Goal: Task Accomplishment & Management: Manage account settings

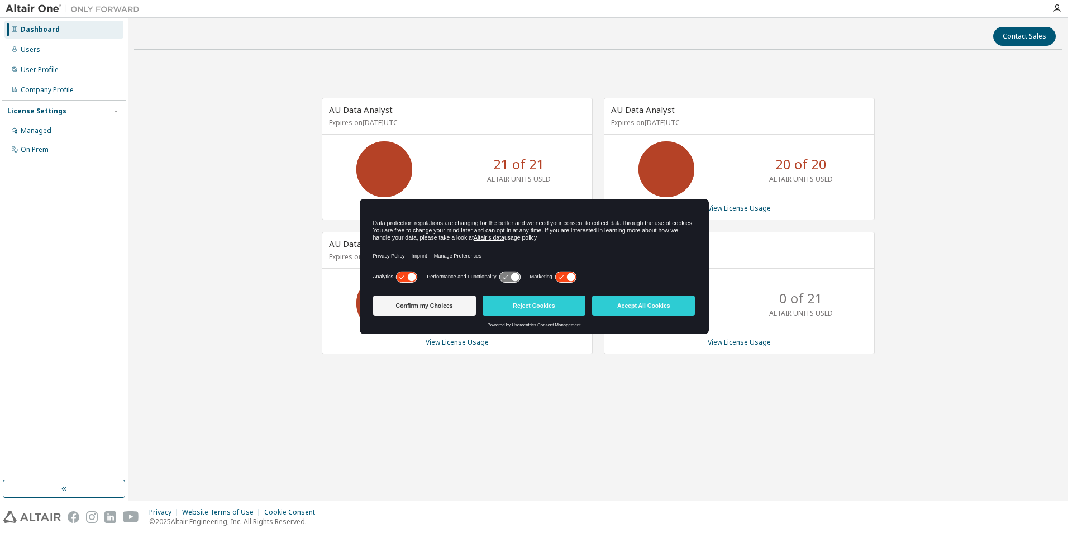
drag, startPoint x: 1006, startPoint y: 225, endPoint x: 1015, endPoint y: 216, distance: 13.0
click at [1006, 225] on div "AU Data Analyst Expires on [DATE] UTC 21 of 21 ALTAIR UNITS USED View License U…" at bounding box center [598, 232] width 929 height 346
drag, startPoint x: 648, startPoint y: 301, endPoint x: 274, endPoint y: 226, distance: 381.2
click at [648, 300] on button "Accept All Cookies" at bounding box center [643, 306] width 103 height 20
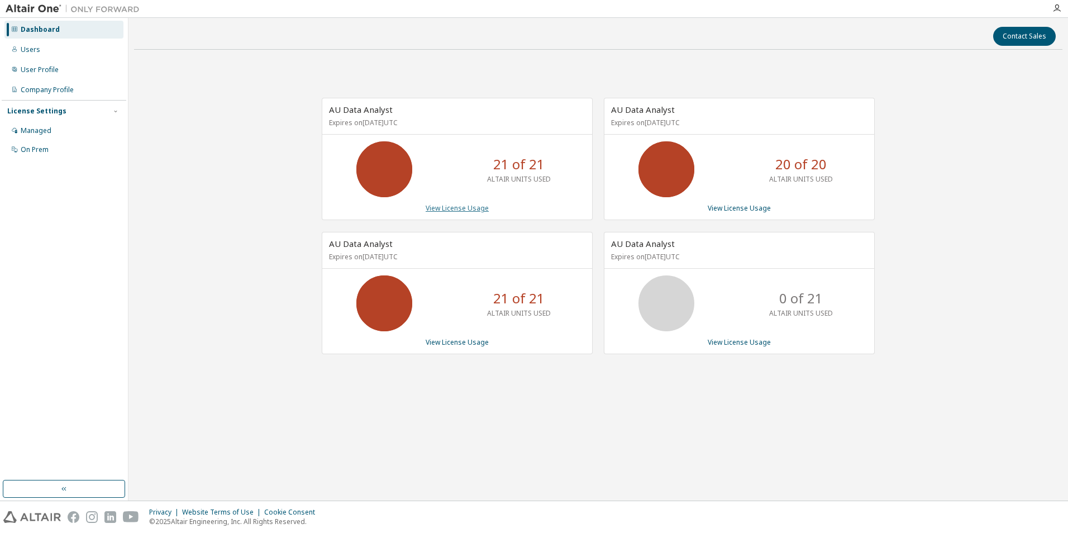
click at [454, 207] on link "View License Usage" at bounding box center [457, 207] width 63 height 9
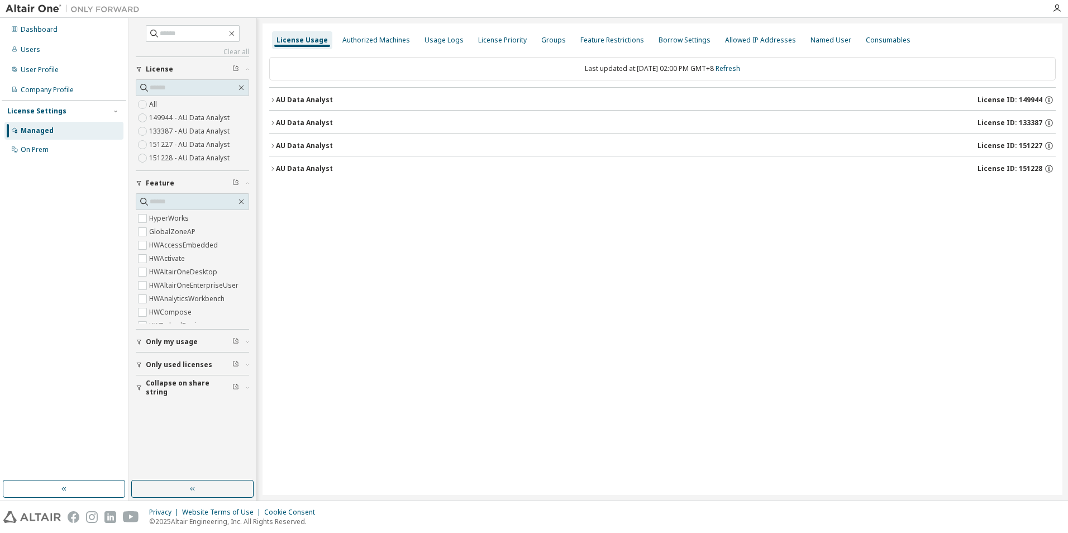
click at [294, 99] on div "AU Data Analyst" at bounding box center [304, 100] width 57 height 9
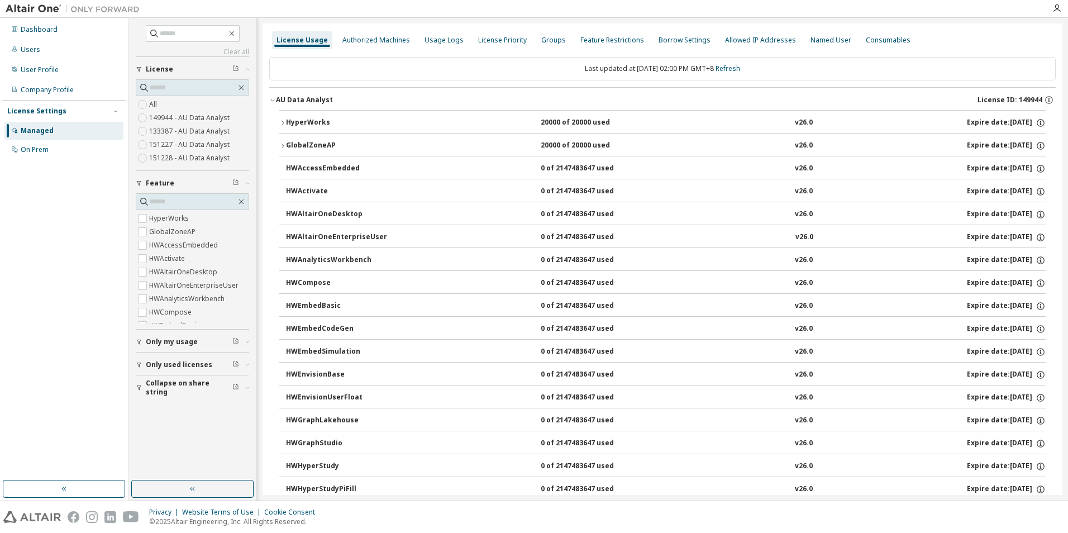
click at [316, 141] on div "GlobalZoneAP" at bounding box center [336, 146] width 101 height 10
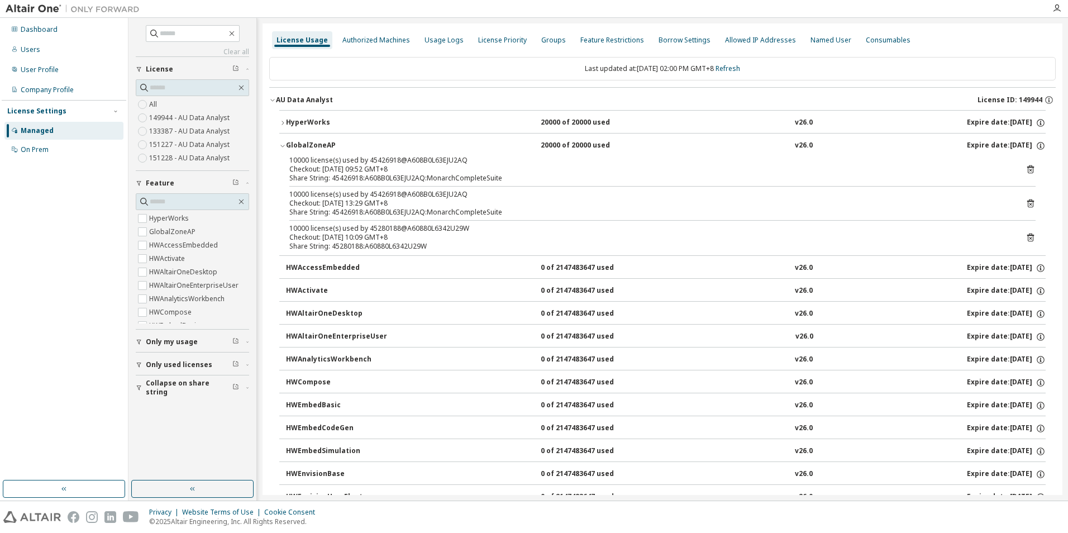
click at [375, 156] on div "10000 license(s) used by 45426918@A608B0L63EJU2AQ" at bounding box center [649, 160] width 720 height 9
copy div "45426918"
click at [1, 303] on div "Dashboard Users User Profile Company Profile License Settings Managed On Prem" at bounding box center [64, 259] width 128 height 483
click at [379, 224] on div "10000 license(s) used by 45280188@A60880L6342U29W" at bounding box center [649, 228] width 720 height 9
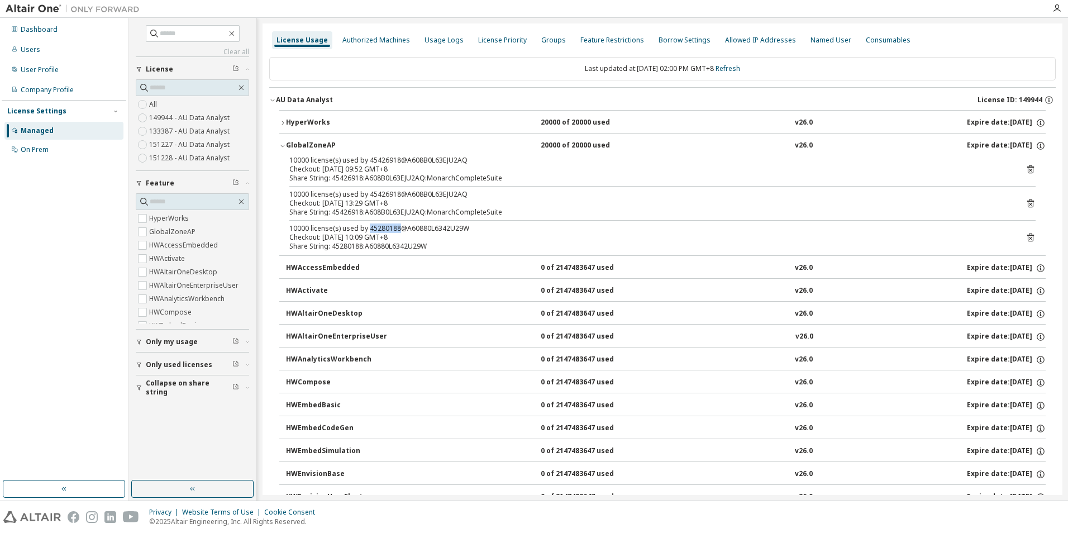
click at [379, 224] on div "10000 license(s) used by 45280188@A60880L6342U29W" at bounding box center [649, 228] width 720 height 9
copy div "45280188"
click at [0, 328] on html "Dashboard Users User Profile Company Profile License Settings Managed On Prem C…" at bounding box center [534, 266] width 1068 height 533
click at [1026, 166] on icon at bounding box center [1031, 169] width 10 height 10
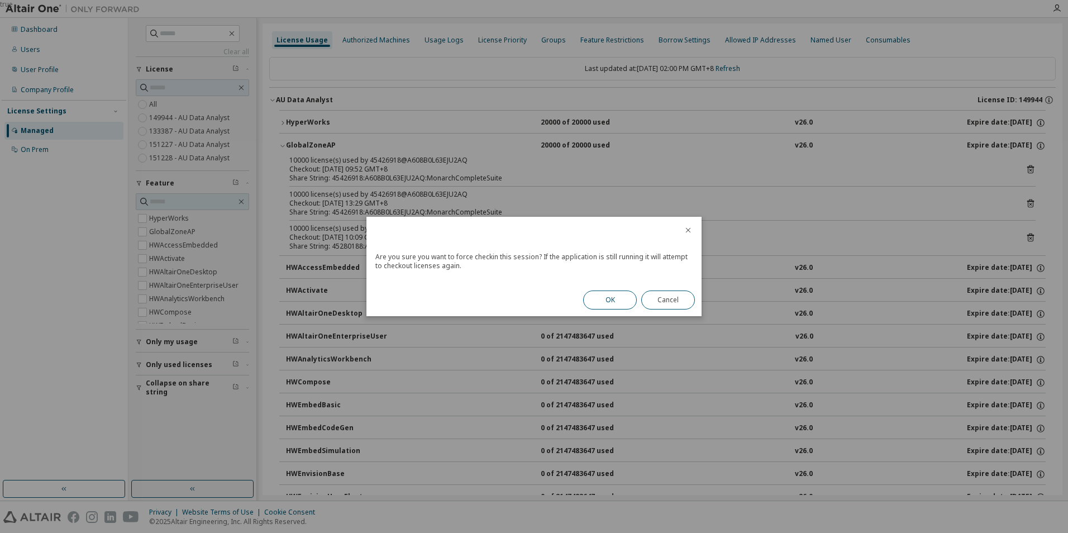
click at [618, 296] on button "OK" at bounding box center [610, 300] width 54 height 19
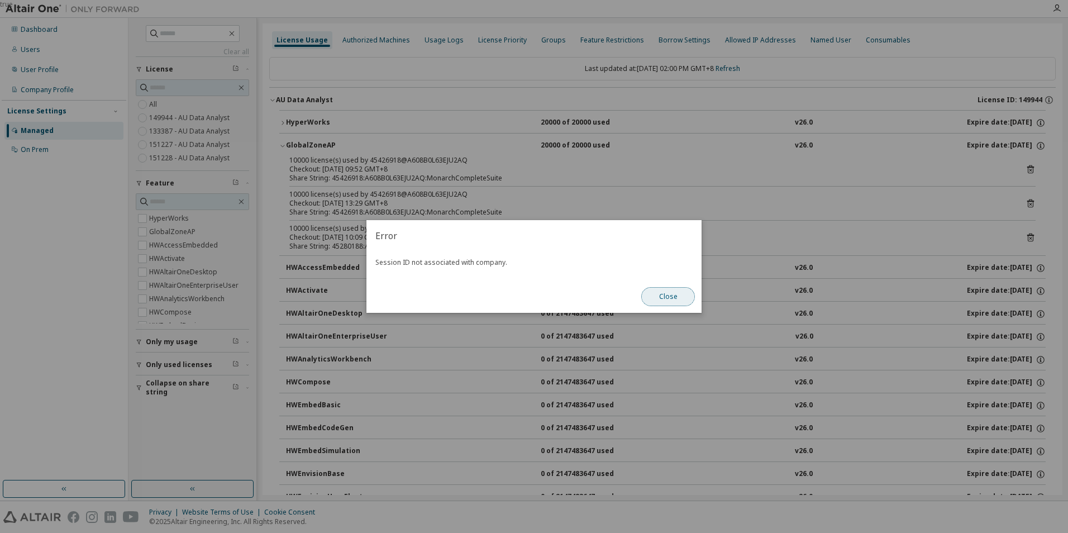
click at [668, 297] on button "Close" at bounding box center [668, 296] width 54 height 19
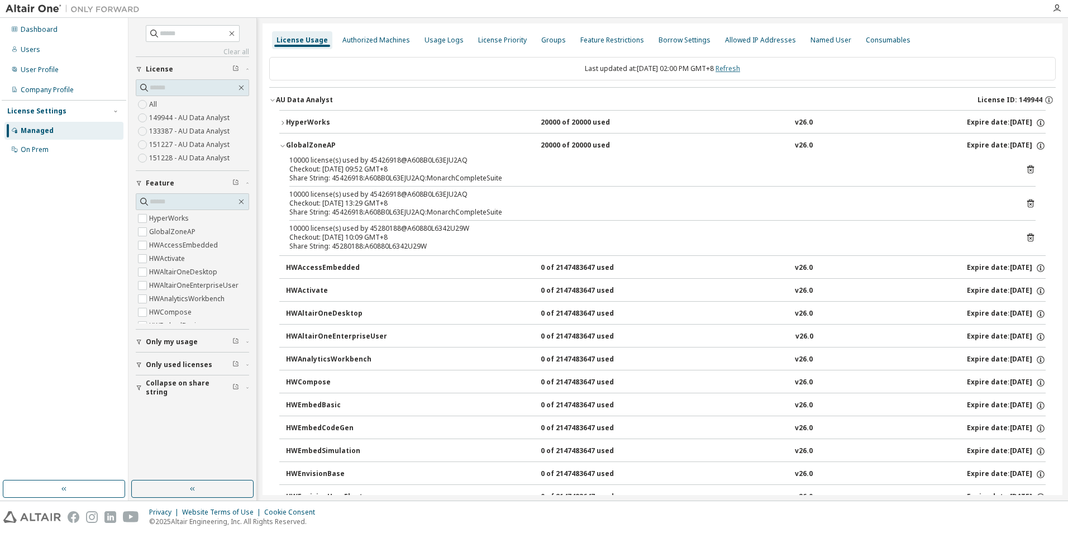
click at [740, 69] on link "Refresh" at bounding box center [728, 68] width 25 height 9
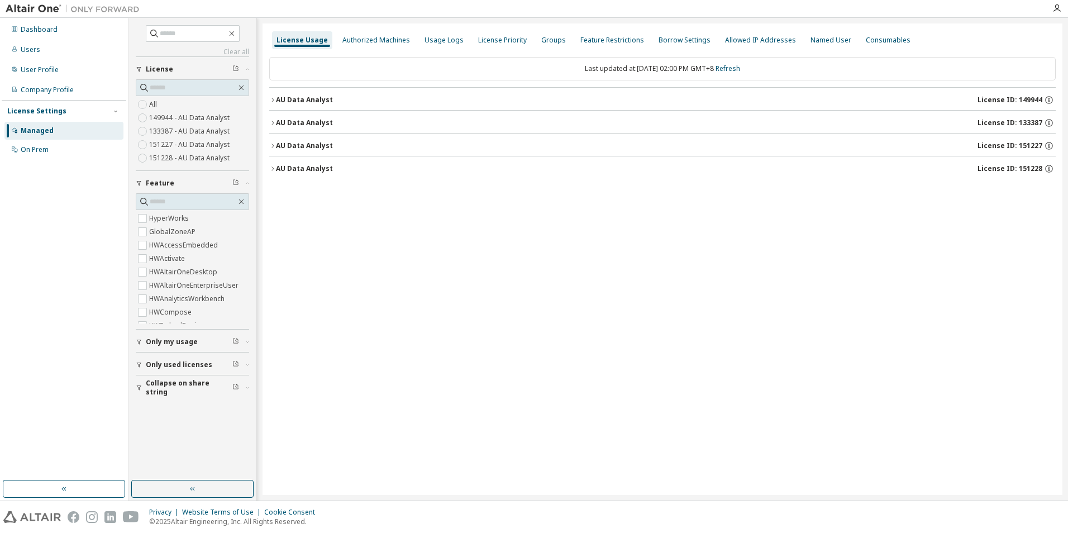
click at [321, 97] on div "AU Data Analyst" at bounding box center [304, 100] width 57 height 9
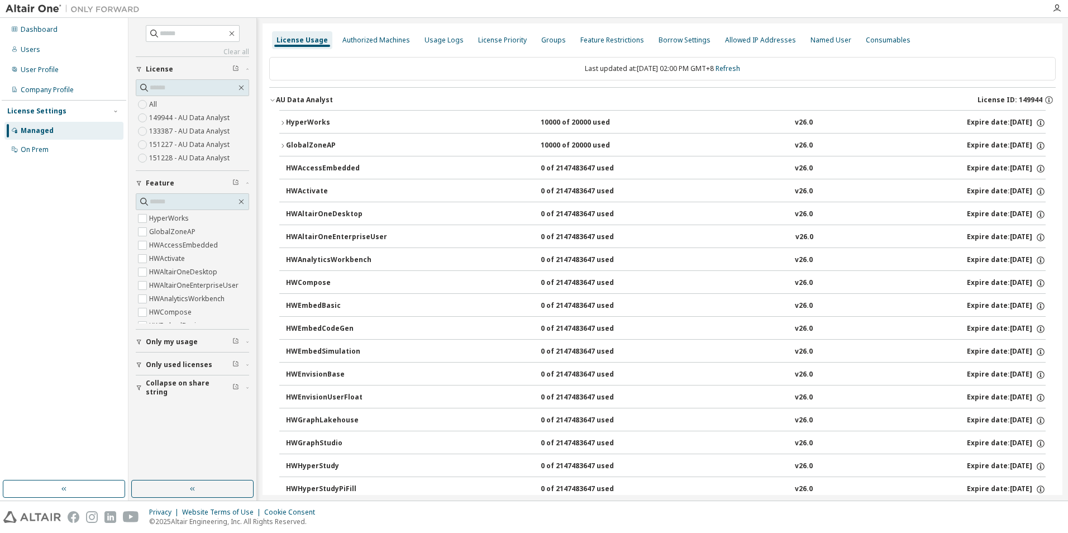
click at [292, 142] on div "GlobalZoneAP" at bounding box center [336, 146] width 101 height 10
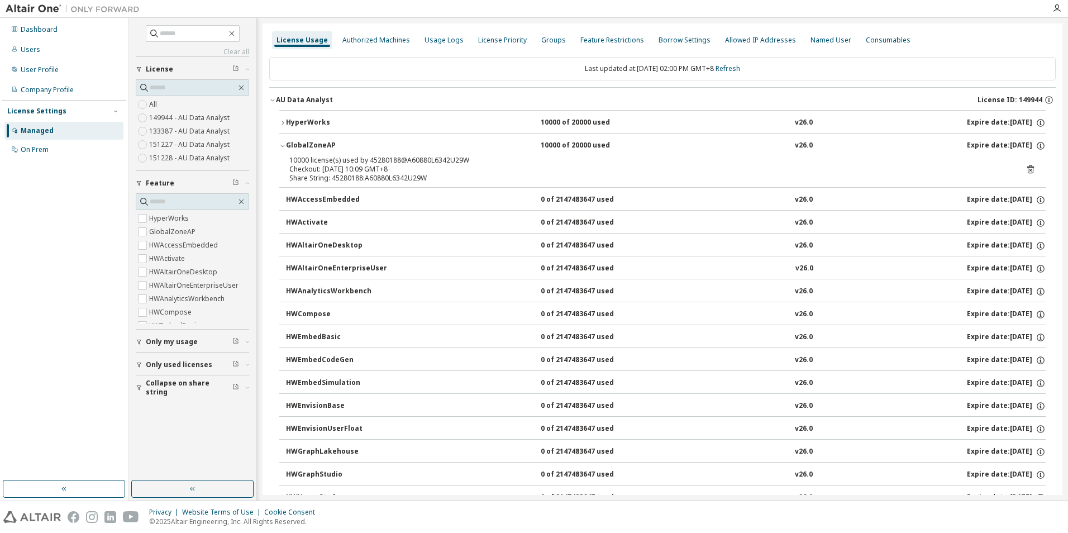
click at [1026, 172] on icon at bounding box center [1031, 169] width 10 height 10
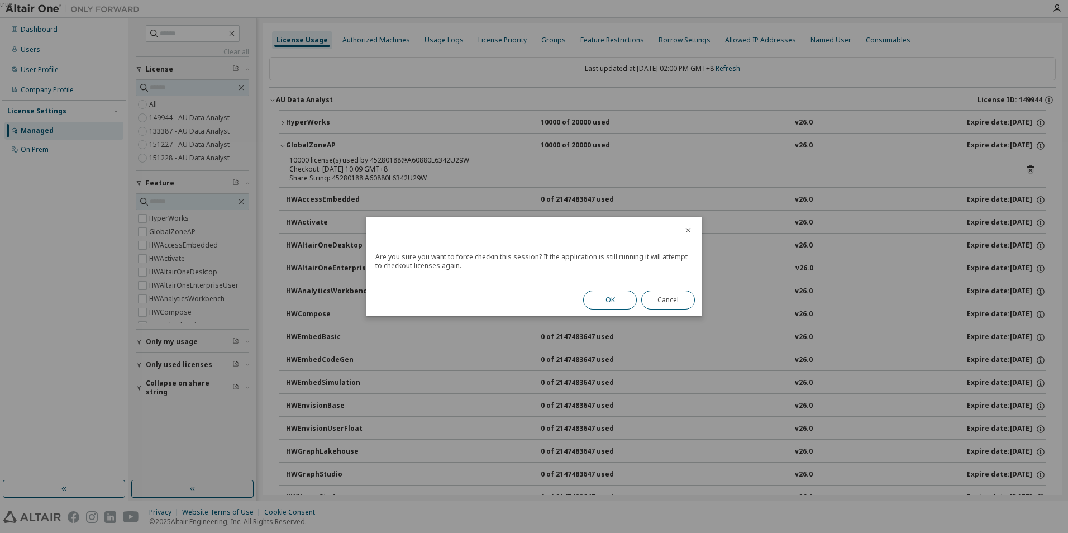
click at [594, 294] on button "OK" at bounding box center [610, 300] width 54 height 19
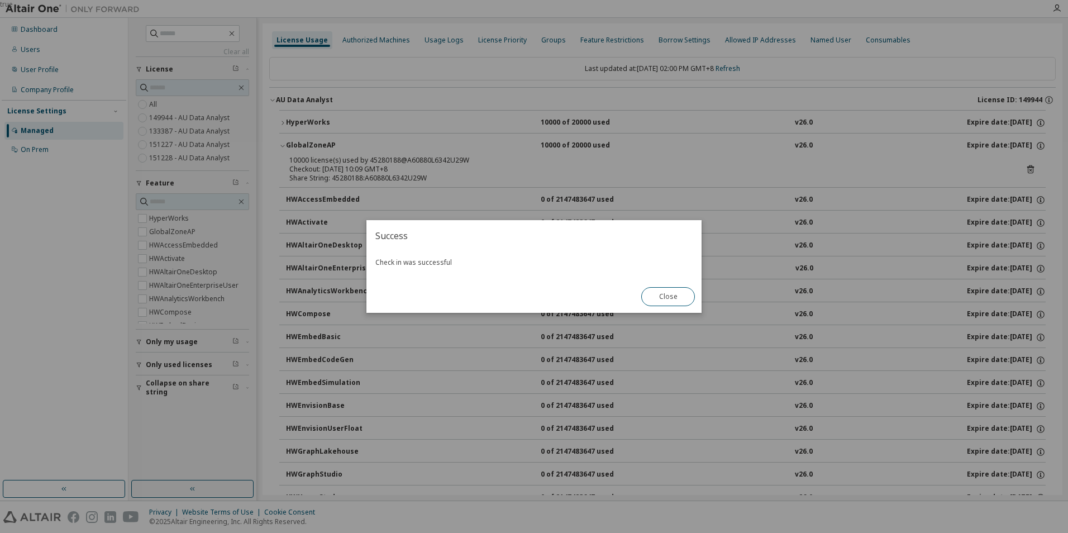
click at [656, 289] on button "Close" at bounding box center [668, 296] width 54 height 19
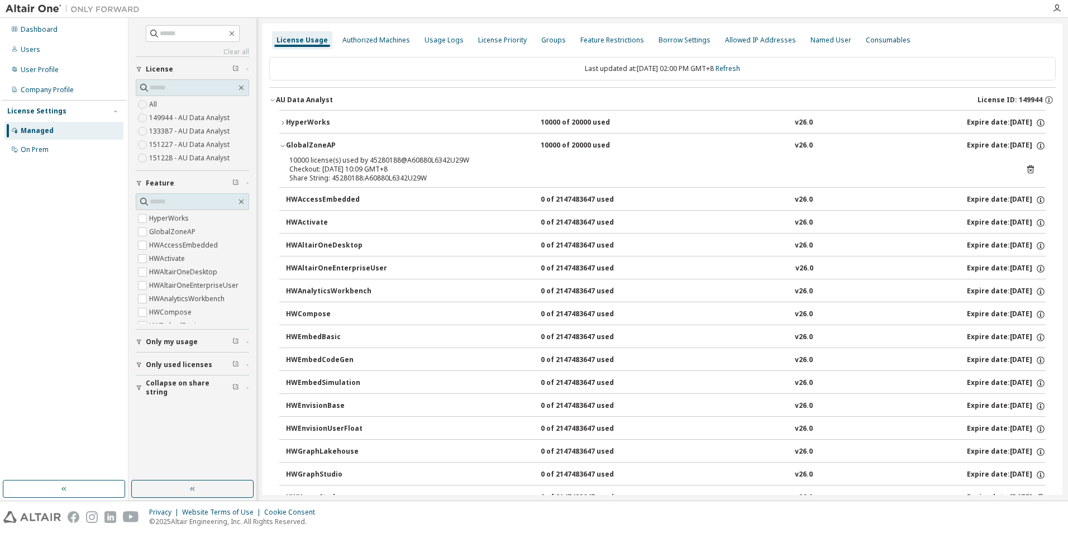
click at [304, 94] on button "AU Data Analyst License ID: 149944" at bounding box center [662, 100] width 787 height 25
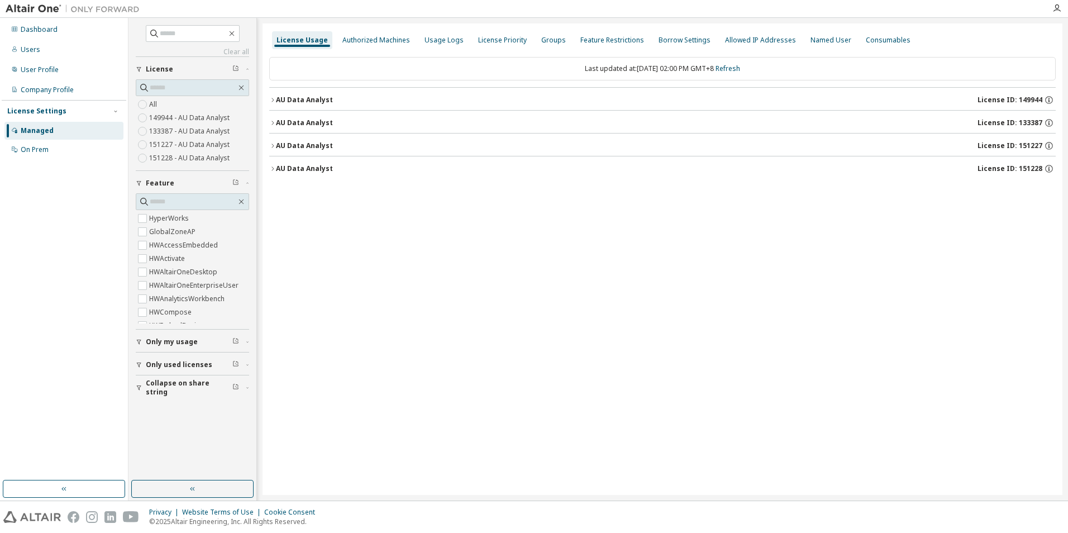
click at [311, 119] on div "AU Data Analyst" at bounding box center [304, 122] width 57 height 9
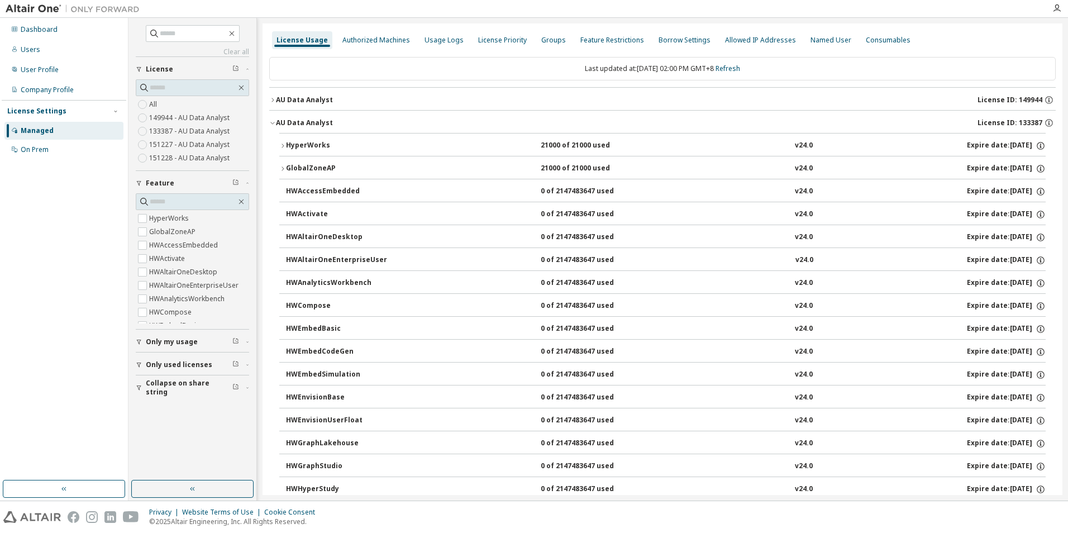
click at [320, 171] on div "GlobalZoneAP" at bounding box center [336, 169] width 101 height 10
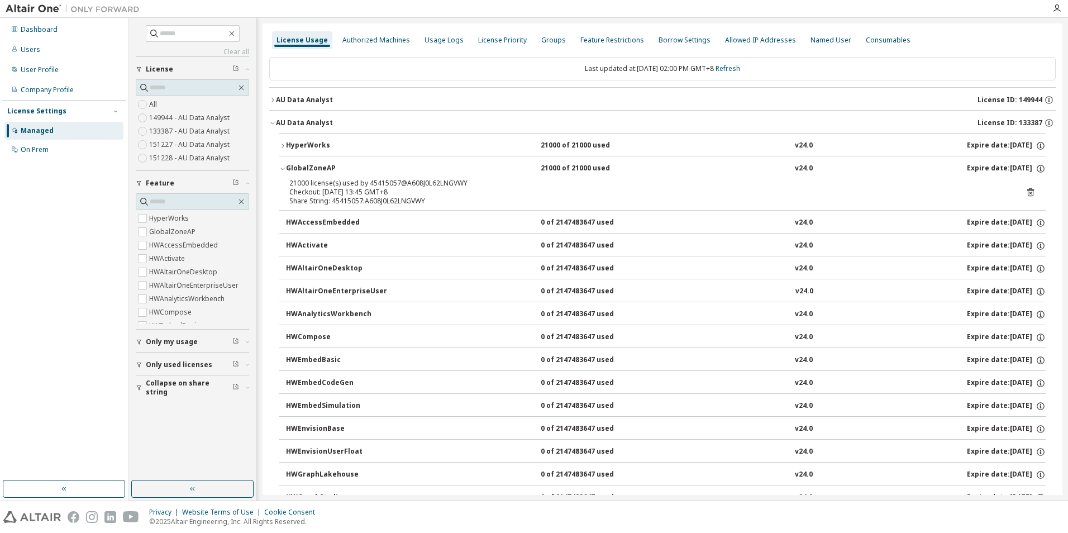
click at [383, 180] on div "21000 license(s) used by 45415057@A608J0L62LNGVWY" at bounding box center [649, 183] width 720 height 9
copy div "45415057"
drag, startPoint x: 22, startPoint y: 398, endPoint x: 256, endPoint y: 246, distance: 279.1
click at [22, 398] on div "Dashboard Users User Profile Company Profile License Settings Managed On Prem" at bounding box center [64, 249] width 125 height 459
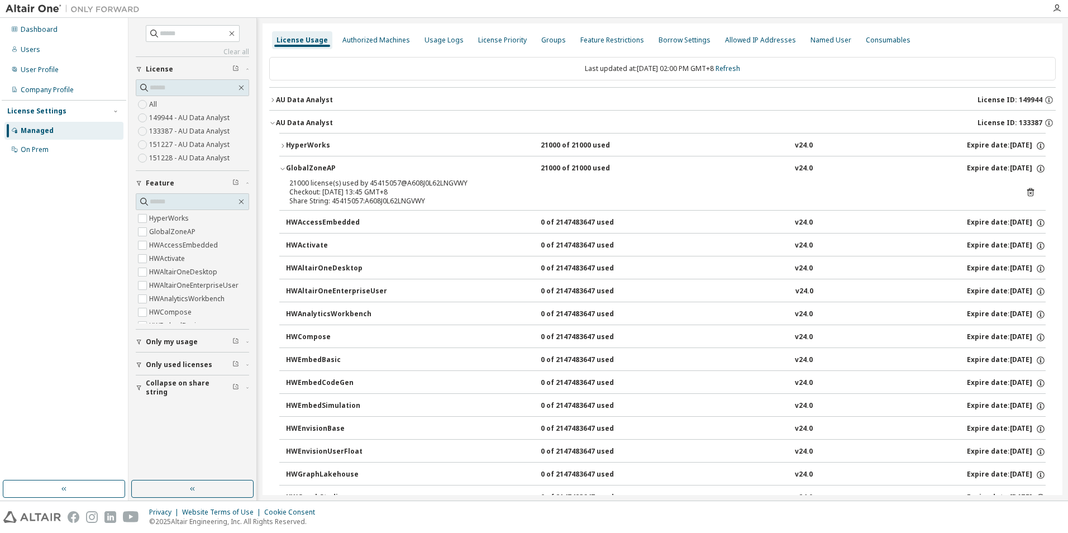
click at [311, 121] on div "AU Data Analyst" at bounding box center [304, 122] width 57 height 9
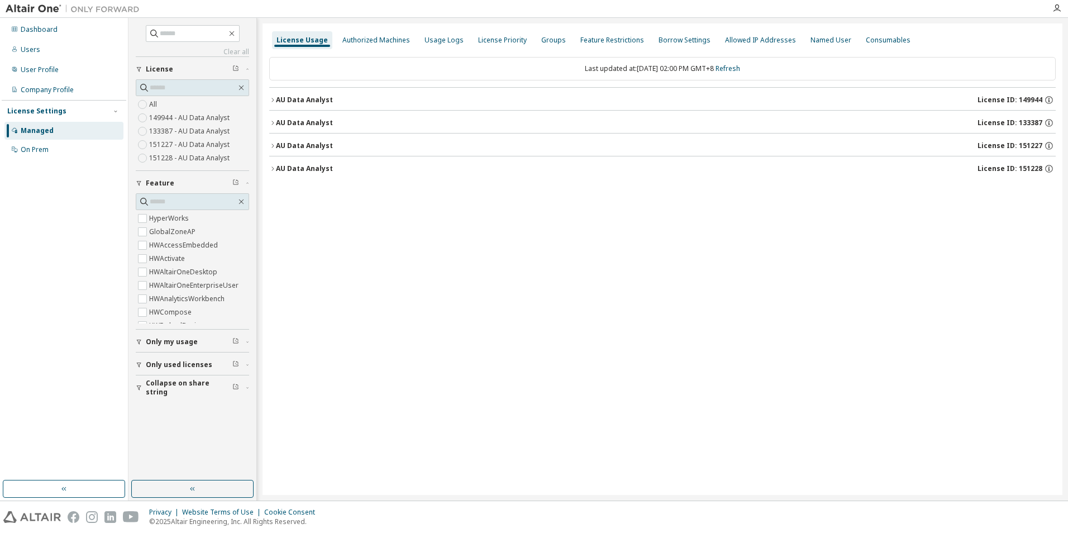
click at [312, 136] on button "AU Data Analyst License ID: 151227" at bounding box center [662, 146] width 787 height 25
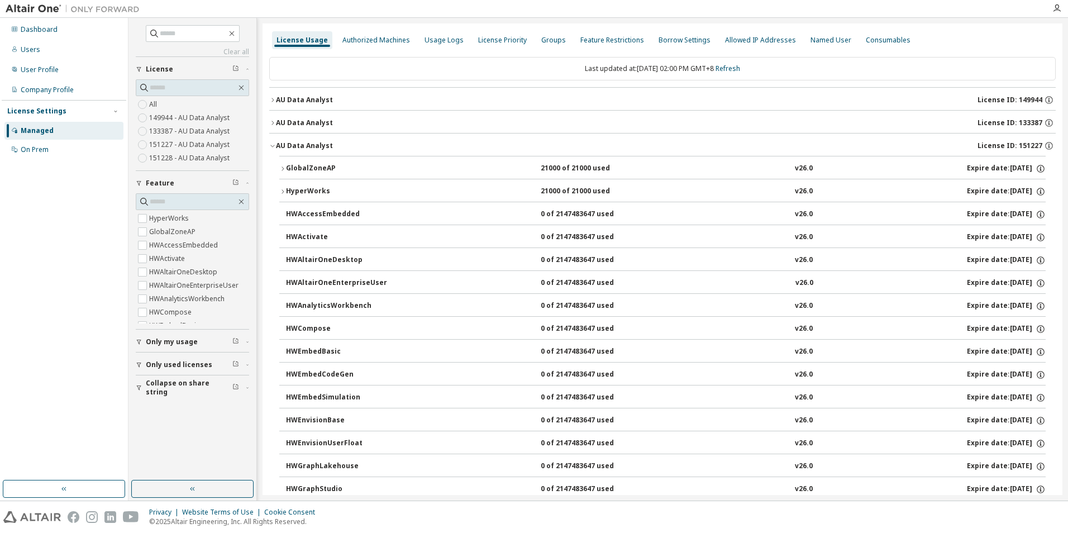
click at [296, 169] on div "GlobalZoneAP" at bounding box center [336, 169] width 101 height 10
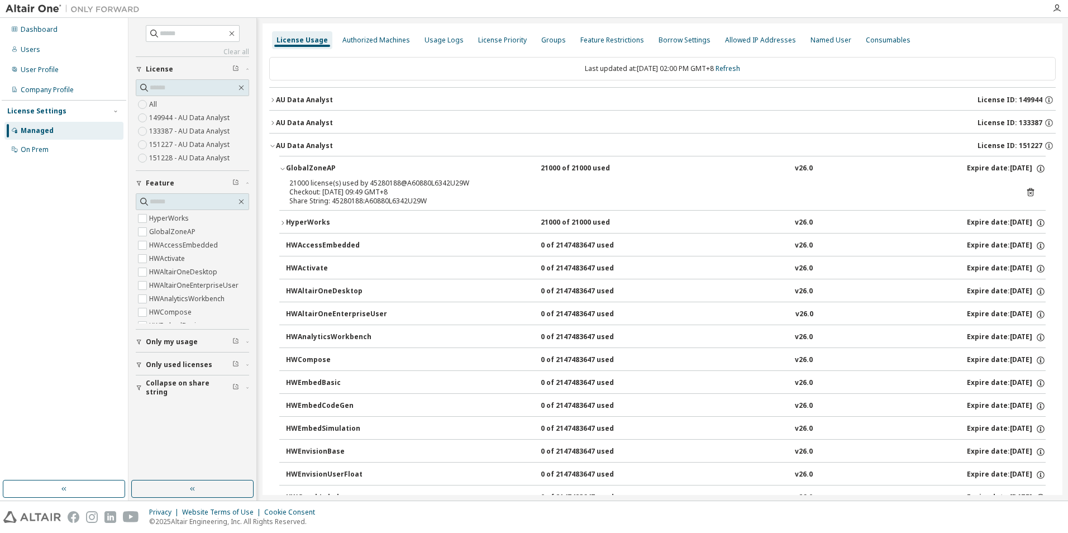
click at [388, 188] on div "Checkout: [DATE] 09:49 GMT+8" at bounding box center [649, 192] width 720 height 9
click at [387, 188] on div "Checkout: [DATE] 09:49 GMT+8" at bounding box center [649, 192] width 720 height 9
drag, startPoint x: 387, startPoint y: 188, endPoint x: 380, endPoint y: 184, distance: 7.8
click at [381, 184] on div "21000 license(s) used by 45280188@A60880L6342U29W" at bounding box center [649, 183] width 720 height 9
click at [380, 184] on div "21000 license(s) used by 45280188@A60880L6342U29W" at bounding box center [649, 183] width 720 height 9
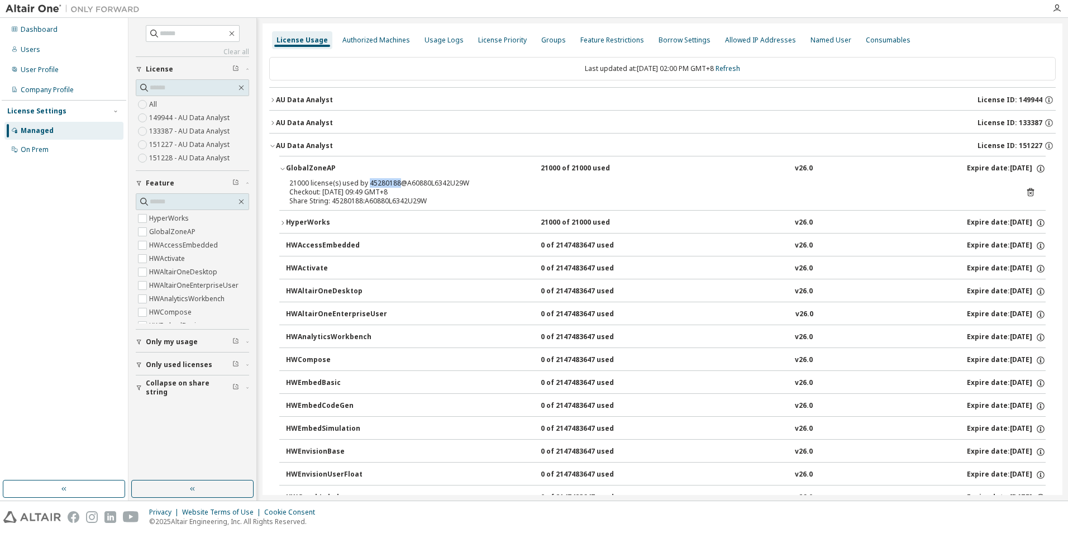
copy div "45280188"
click at [0, 334] on html "Dashboard Users User Profile Company Profile License Settings Managed On Prem C…" at bounding box center [534, 266] width 1068 height 533
click at [1026, 192] on icon at bounding box center [1031, 192] width 10 height 10
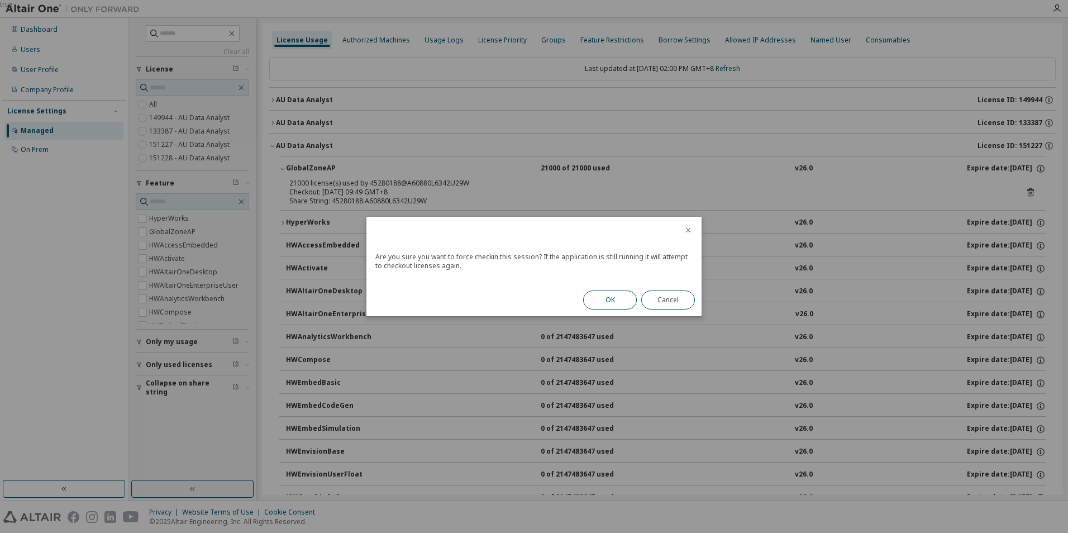
click at [626, 303] on button "OK" at bounding box center [610, 300] width 54 height 19
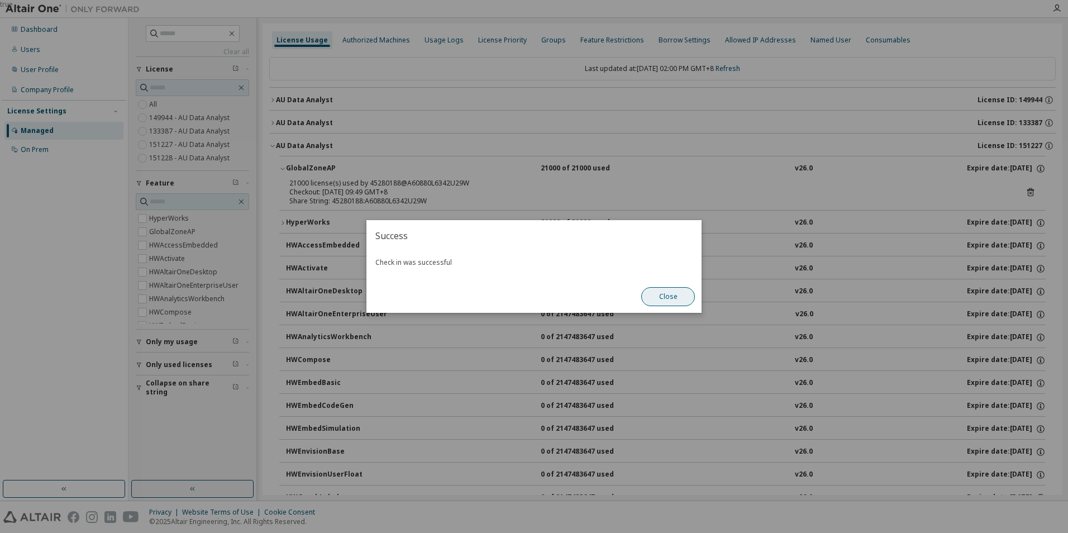
click at [677, 293] on button "Close" at bounding box center [668, 296] width 54 height 19
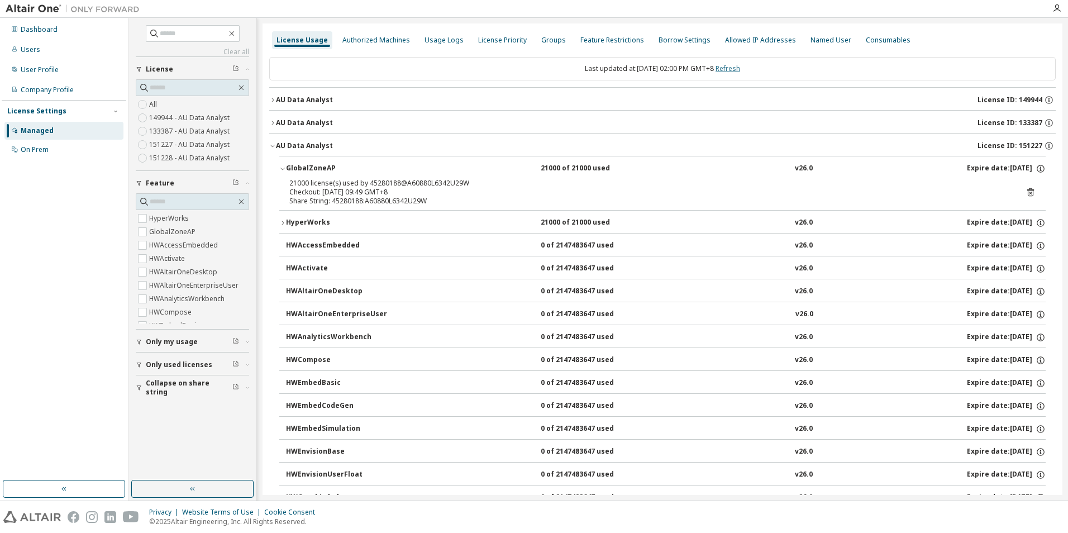
click at [740, 67] on link "Refresh" at bounding box center [728, 68] width 25 height 9
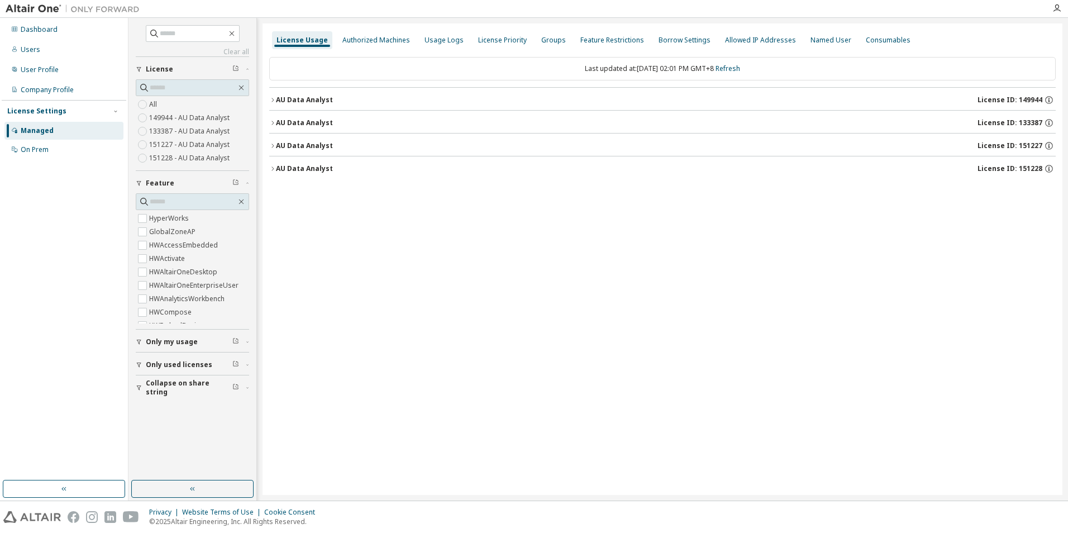
click at [308, 99] on div "AU Data Analyst" at bounding box center [304, 100] width 57 height 9
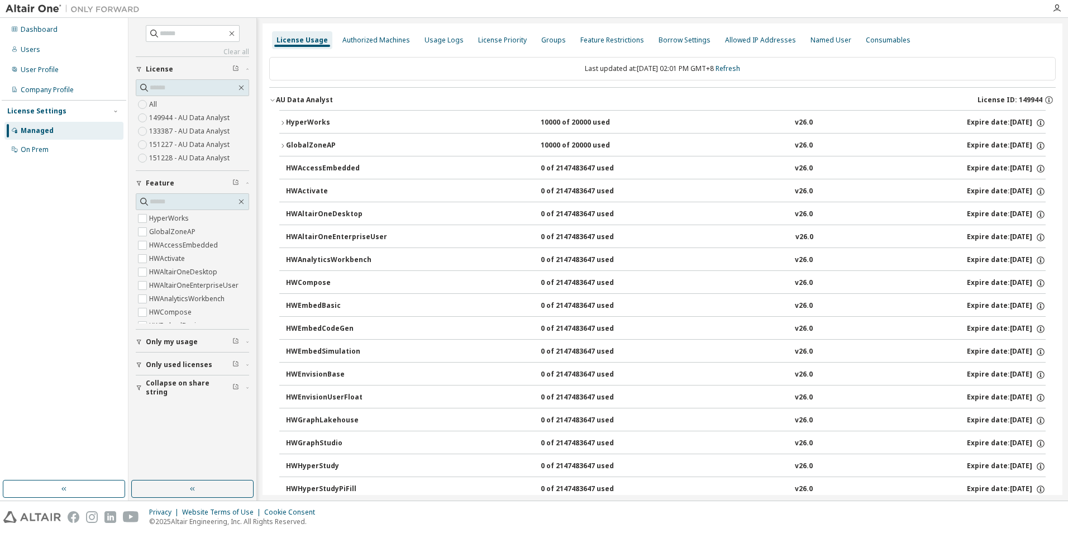
click at [314, 142] on div "GlobalZoneAP" at bounding box center [336, 146] width 101 height 10
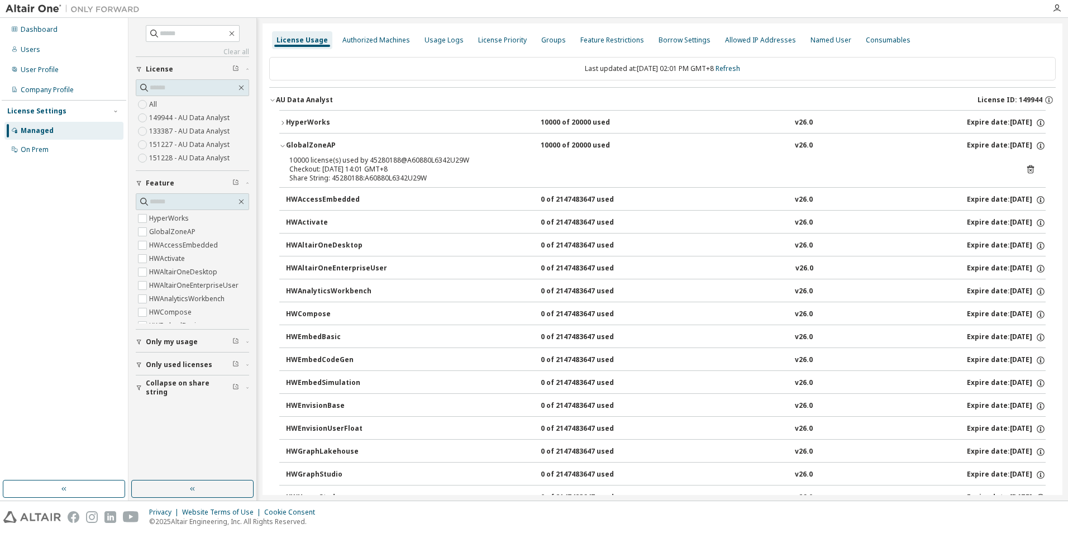
click at [390, 159] on div "10000 license(s) used by 45280188@A60880L6342U29W" at bounding box center [649, 160] width 720 height 9
click at [1027, 169] on icon at bounding box center [1031, 169] width 10 height 10
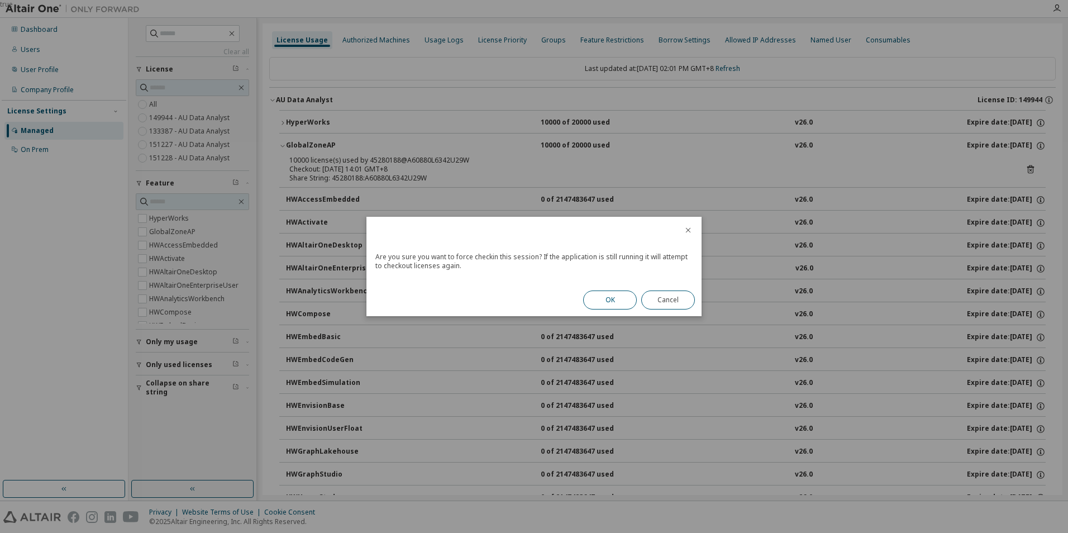
click at [611, 302] on button "OK" at bounding box center [610, 300] width 54 height 19
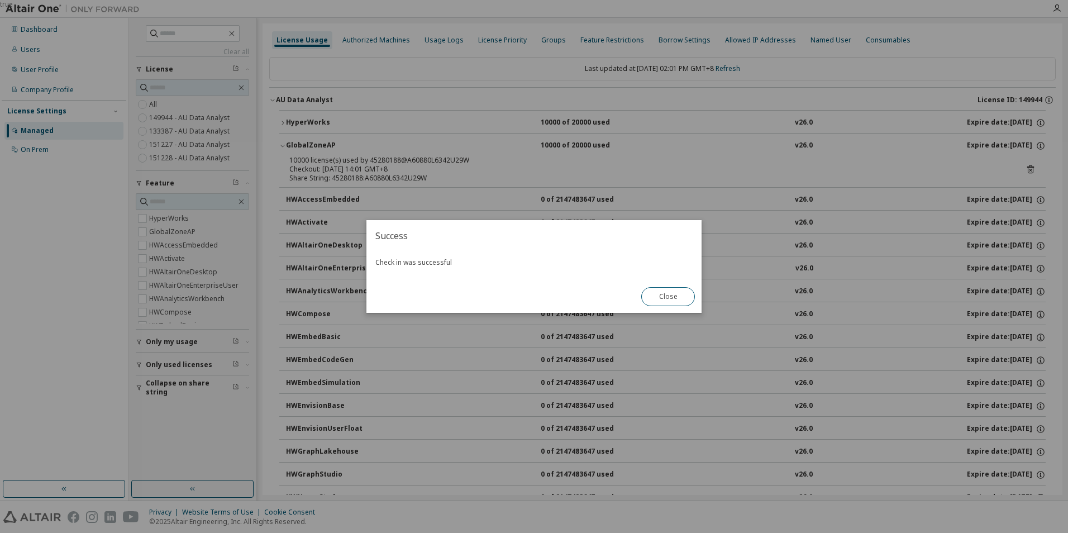
drag, startPoint x: 680, startPoint y: 294, endPoint x: 560, endPoint y: 264, distance: 123.8
click at [679, 294] on button "Close" at bounding box center [668, 296] width 54 height 19
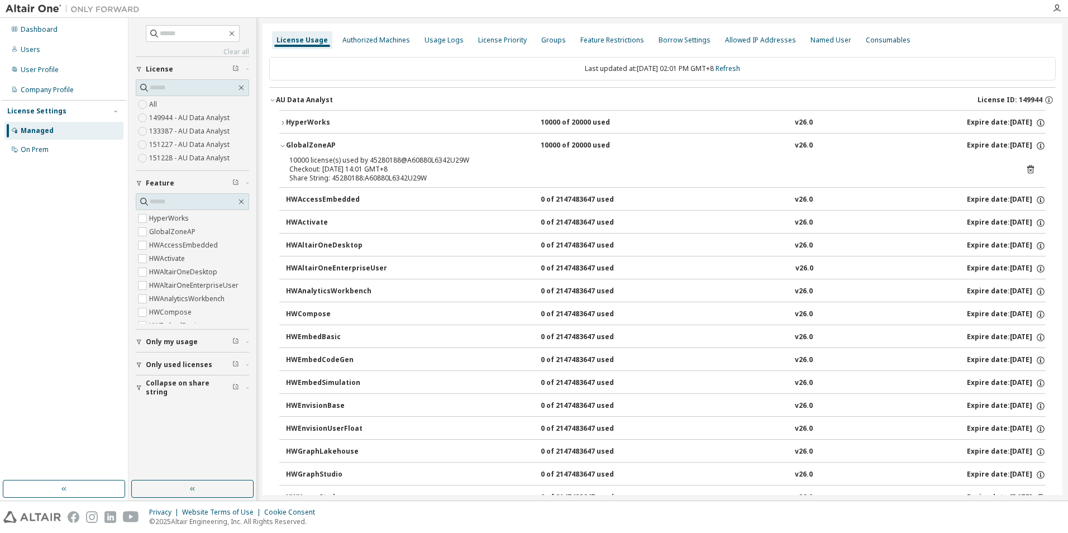
click at [308, 101] on div "AU Data Analyst" at bounding box center [304, 100] width 57 height 9
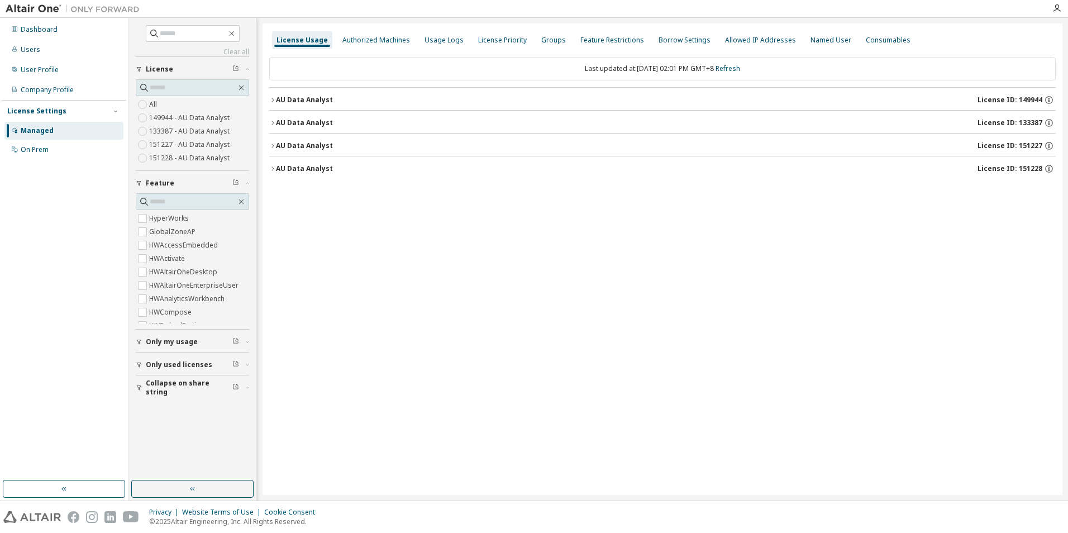
click at [298, 141] on div "AU Data Analyst" at bounding box center [304, 145] width 57 height 9
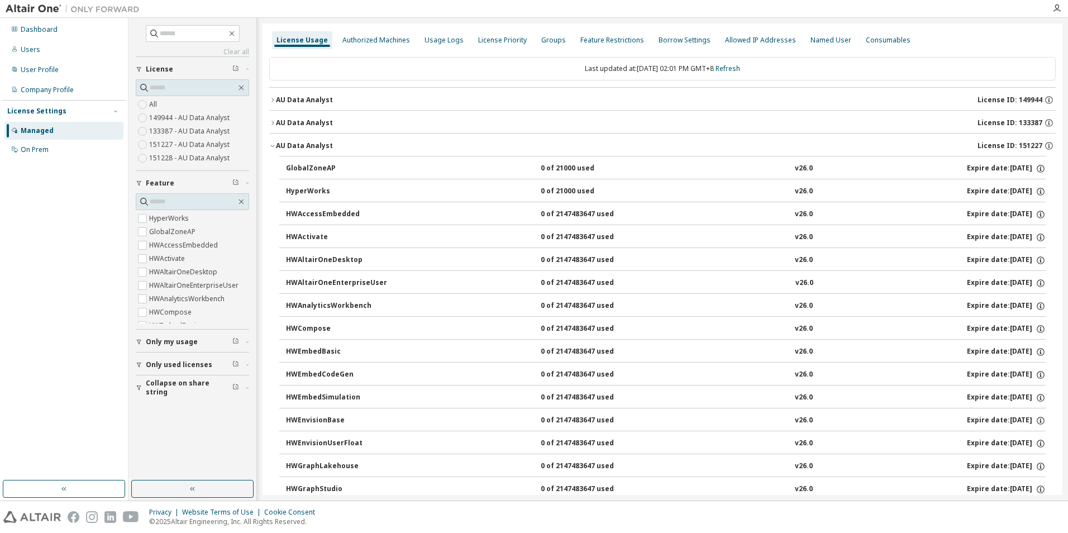
click at [289, 140] on button "AU Data Analyst License ID: 151227" at bounding box center [662, 146] width 787 height 25
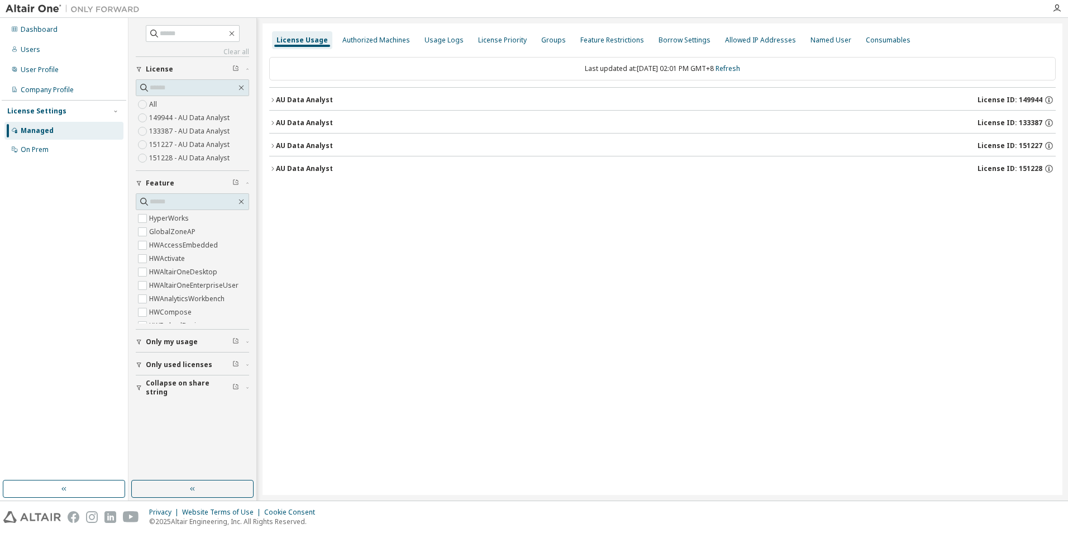
click at [292, 165] on div "AU Data Analyst" at bounding box center [304, 168] width 57 height 9
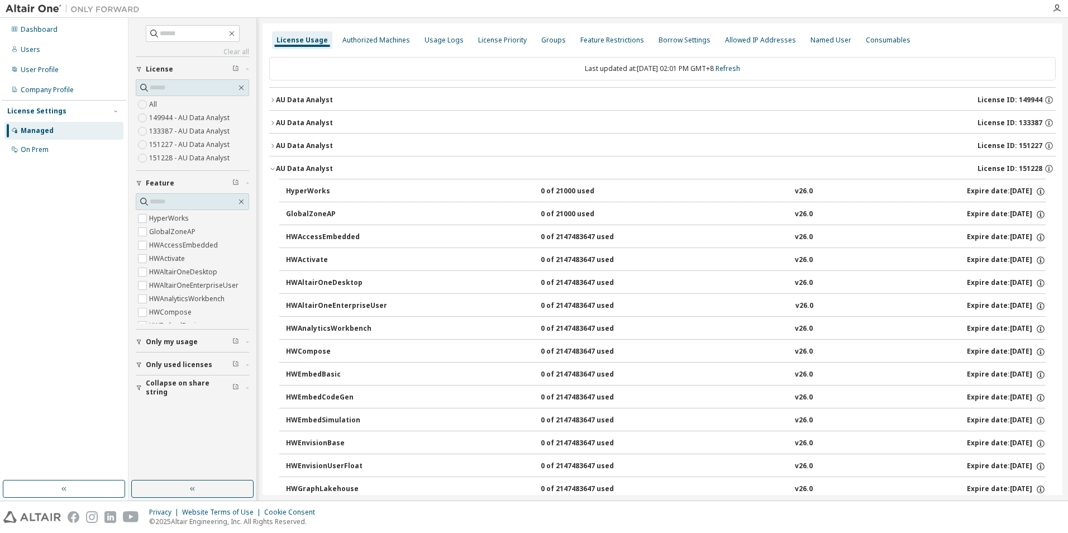
click at [300, 208] on button "GlobalZoneAP 0 of 21000 used v26.0 Expire date: [DATE]" at bounding box center [666, 214] width 760 height 25
click at [283, 174] on button "AU Data Analyst License ID: 151228" at bounding box center [662, 168] width 787 height 25
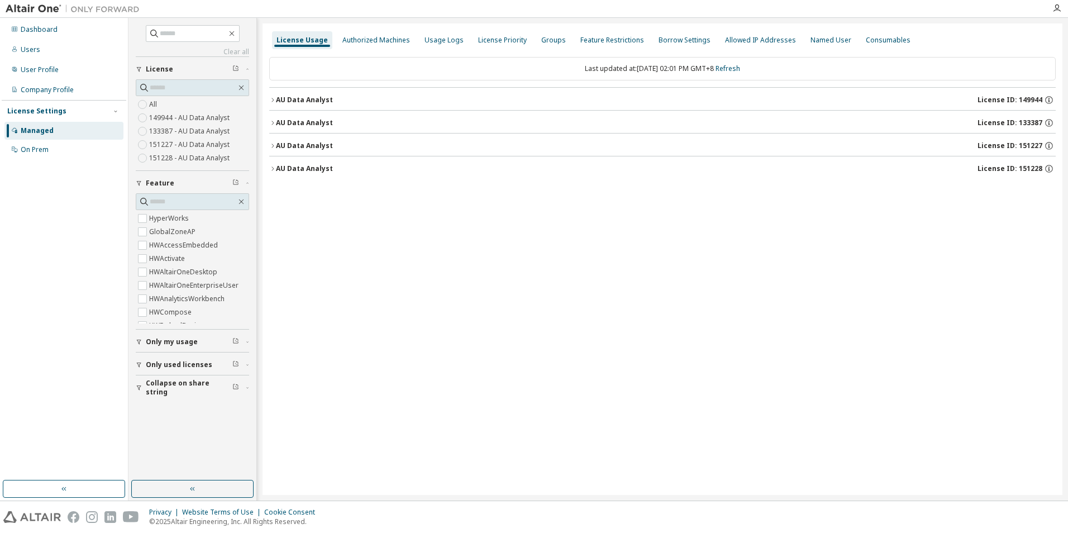
drag, startPoint x: 298, startPoint y: 97, endPoint x: 305, endPoint y: 100, distance: 7.5
click at [298, 96] on div "AU Data Analyst" at bounding box center [304, 100] width 57 height 9
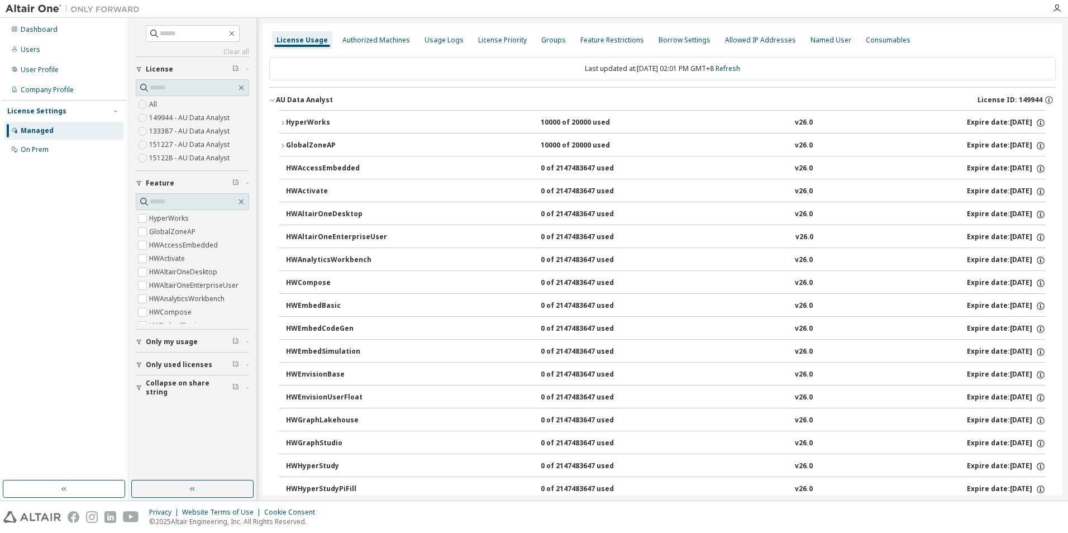
click at [308, 149] on div "GlobalZoneAP" at bounding box center [336, 146] width 101 height 10
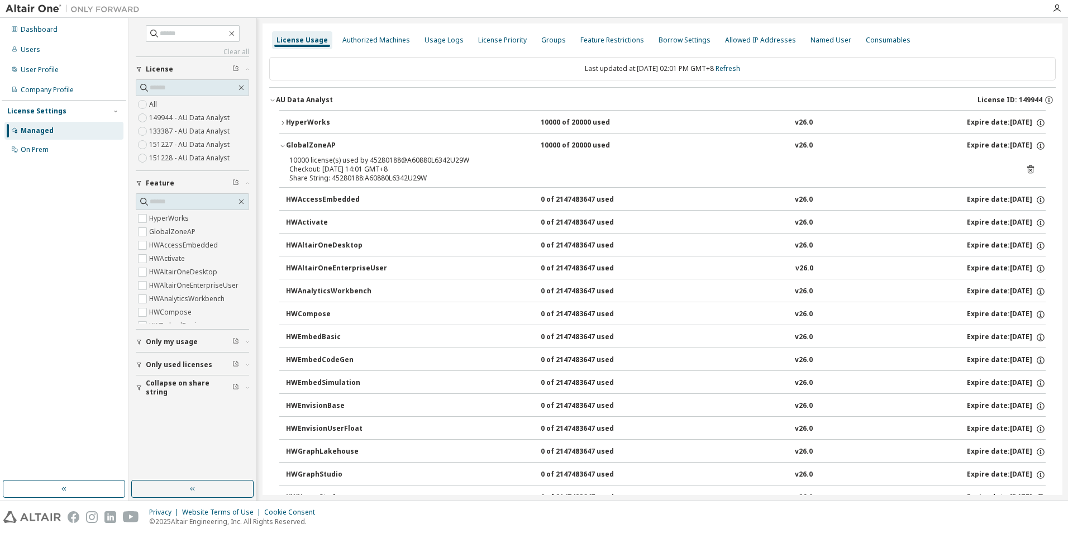
click at [1027, 167] on icon at bounding box center [1030, 169] width 7 height 8
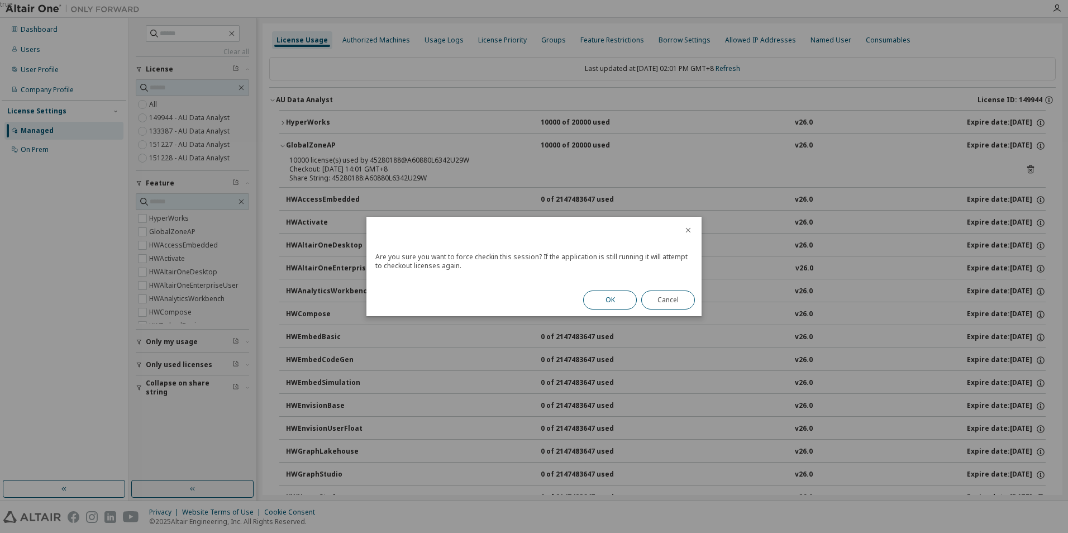
click at [610, 295] on button "OK" at bounding box center [610, 300] width 54 height 19
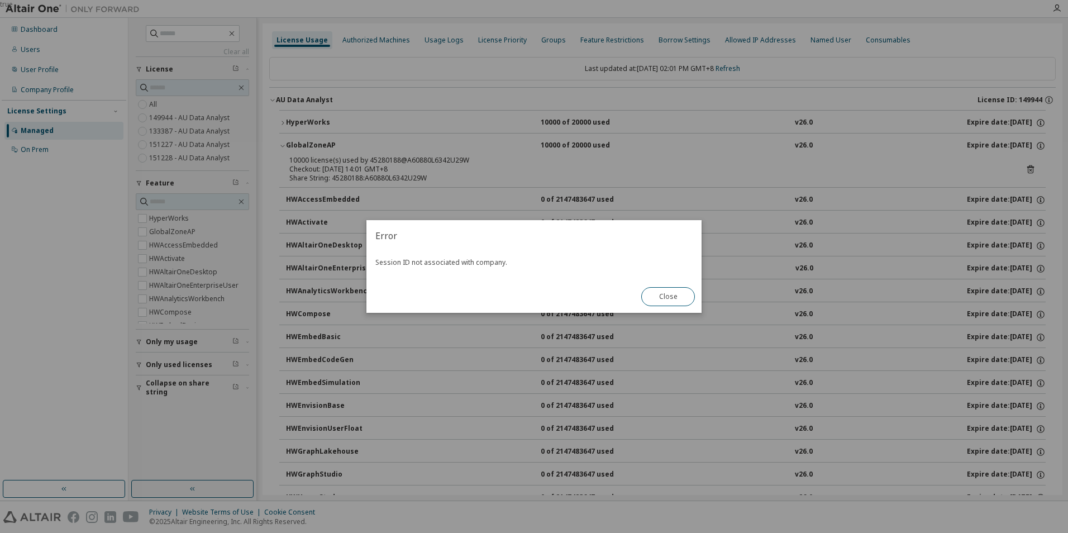
click at [15, 304] on div "true" at bounding box center [534, 266] width 1068 height 533
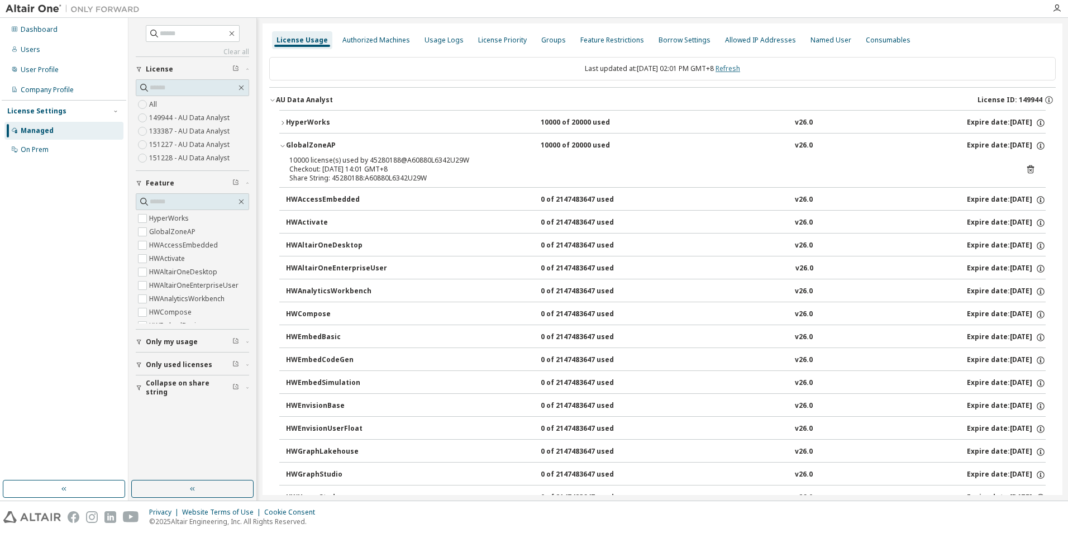
click at [740, 68] on link "Refresh" at bounding box center [728, 68] width 25 height 9
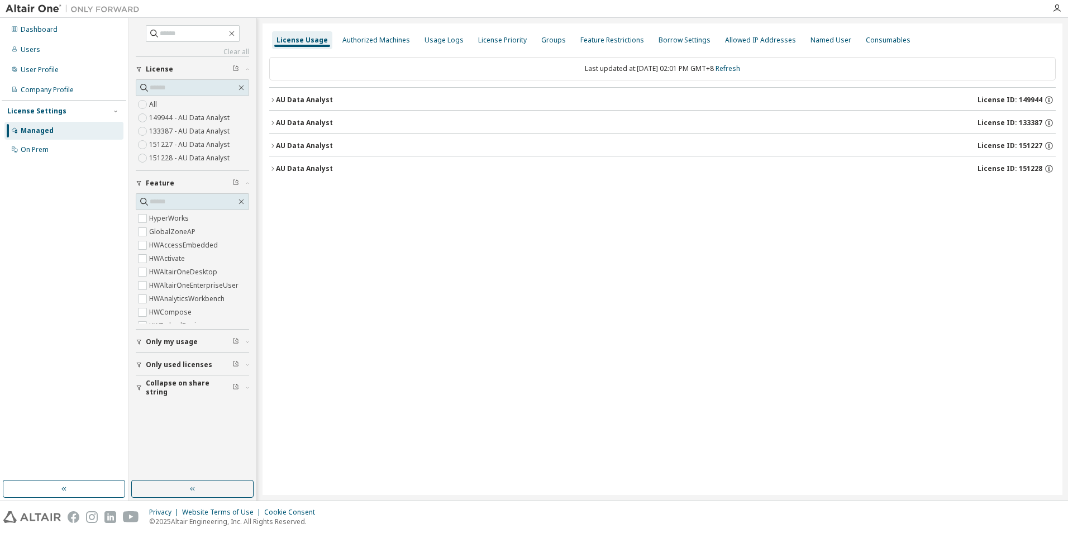
click at [292, 101] on div "AU Data Analyst" at bounding box center [304, 100] width 57 height 9
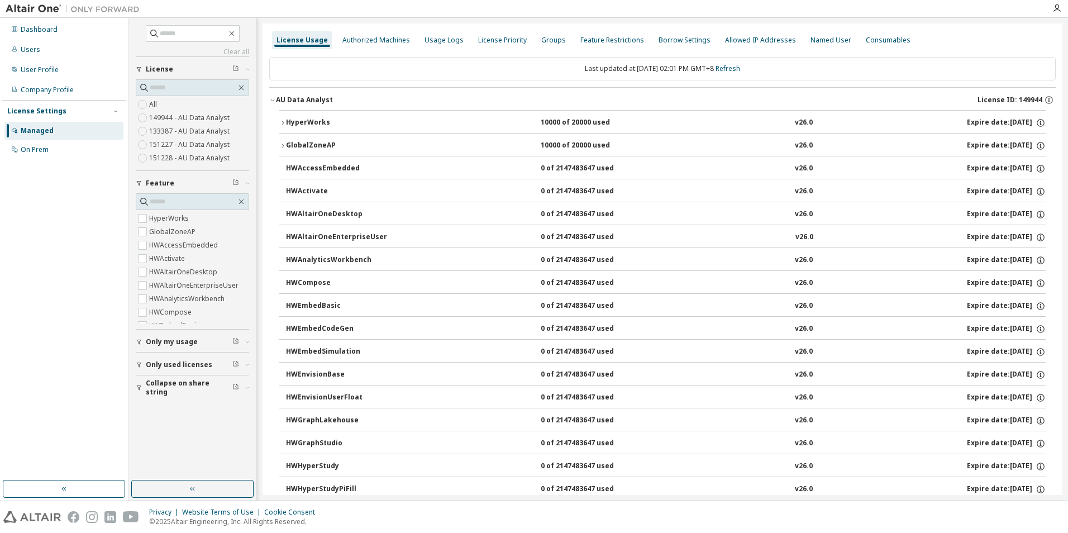
click at [306, 143] on div "GlobalZoneAP" at bounding box center [336, 146] width 101 height 10
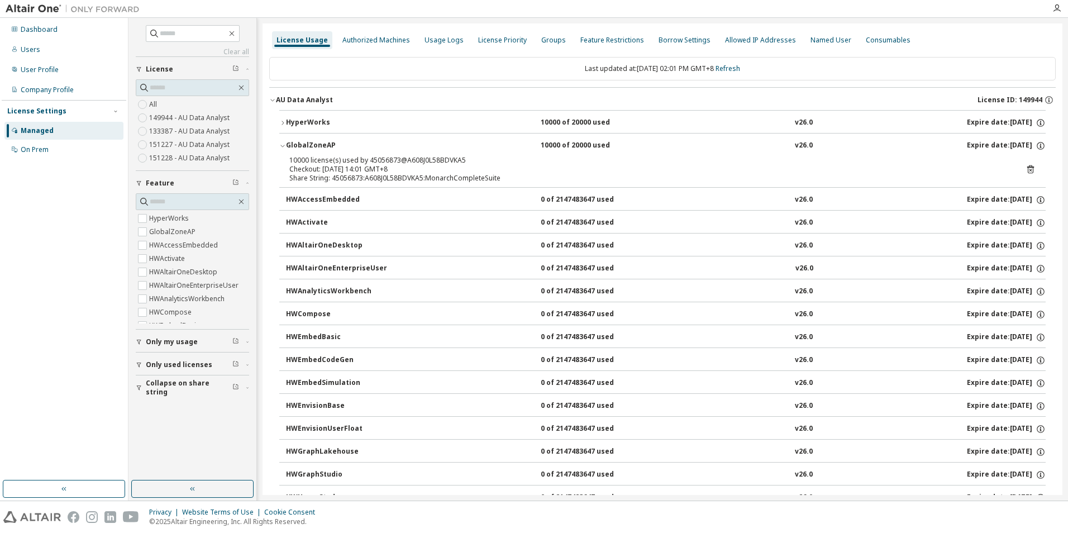
click at [394, 161] on div "10000 license(s) used by 45056873@A608J0L58BDVKA5" at bounding box center [649, 160] width 720 height 9
copy div "45056873"
click at [0, 241] on div "Dashboard Users User Profile Company Profile License Settings Managed On Prem" at bounding box center [64, 259] width 128 height 483
click at [307, 100] on div "AU Data Analyst" at bounding box center [304, 100] width 57 height 9
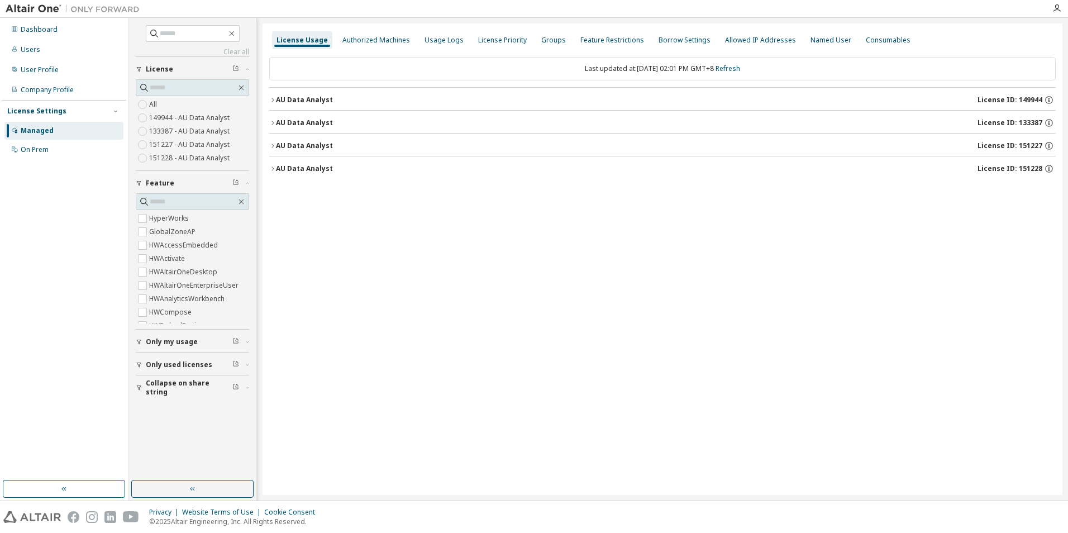
click at [315, 124] on div "AU Data Analyst" at bounding box center [304, 122] width 57 height 9
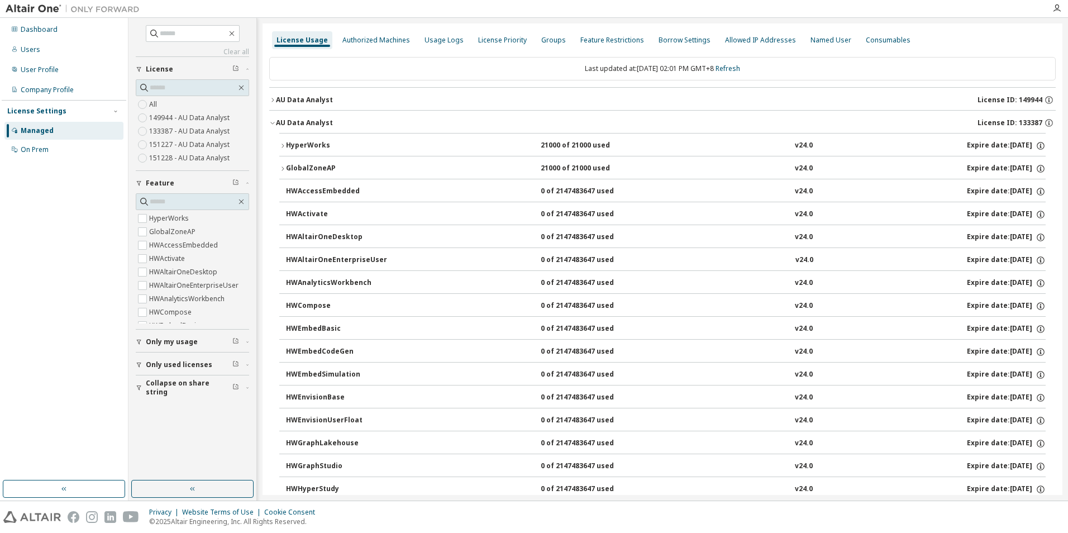
click at [311, 164] on div "GlobalZoneAP" at bounding box center [336, 169] width 101 height 10
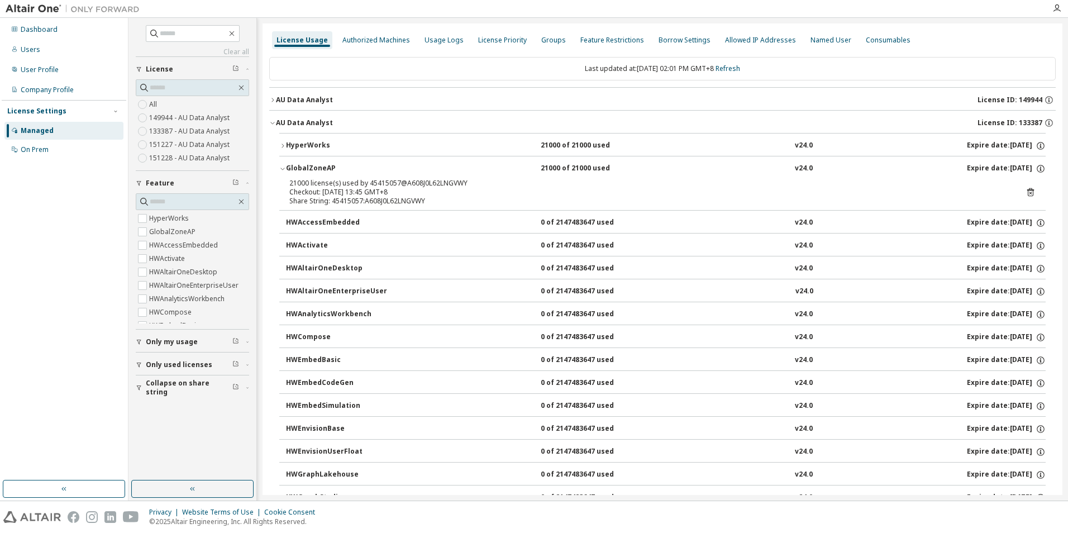
click at [387, 183] on div "21000 license(s) used by 45415057@A608J0L62LNGVWY" at bounding box center [649, 183] width 720 height 9
copy div "45415057"
drag, startPoint x: 0, startPoint y: 315, endPoint x: 317, endPoint y: 184, distance: 342.7
click at [1, 313] on div "Dashboard Users User Profile Company Profile License Settings Managed On Prem" at bounding box center [64, 259] width 128 height 483
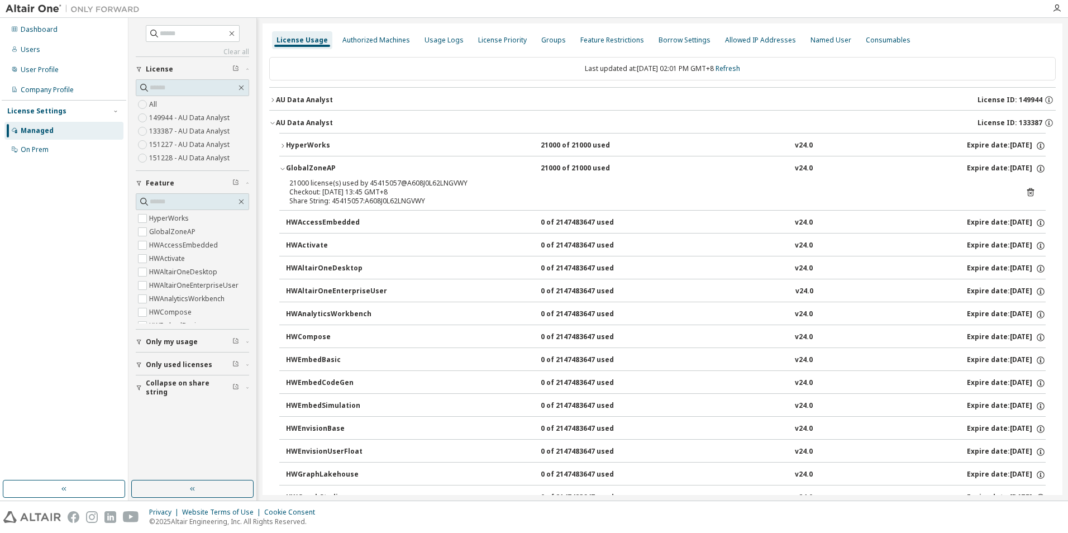
click at [321, 124] on div "AU Data Analyst" at bounding box center [304, 122] width 57 height 9
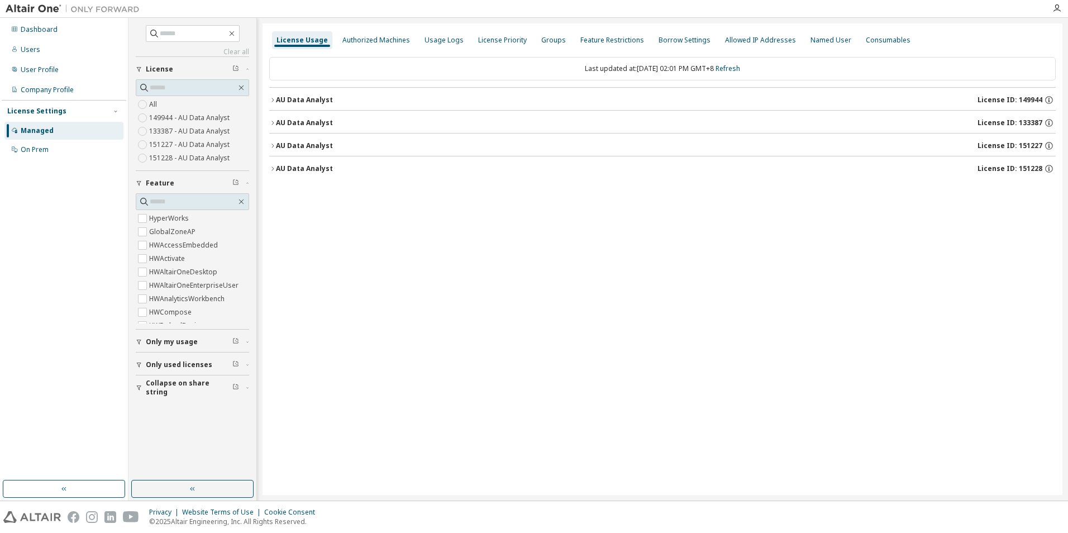
click at [312, 145] on div "AU Data Analyst" at bounding box center [304, 145] width 57 height 9
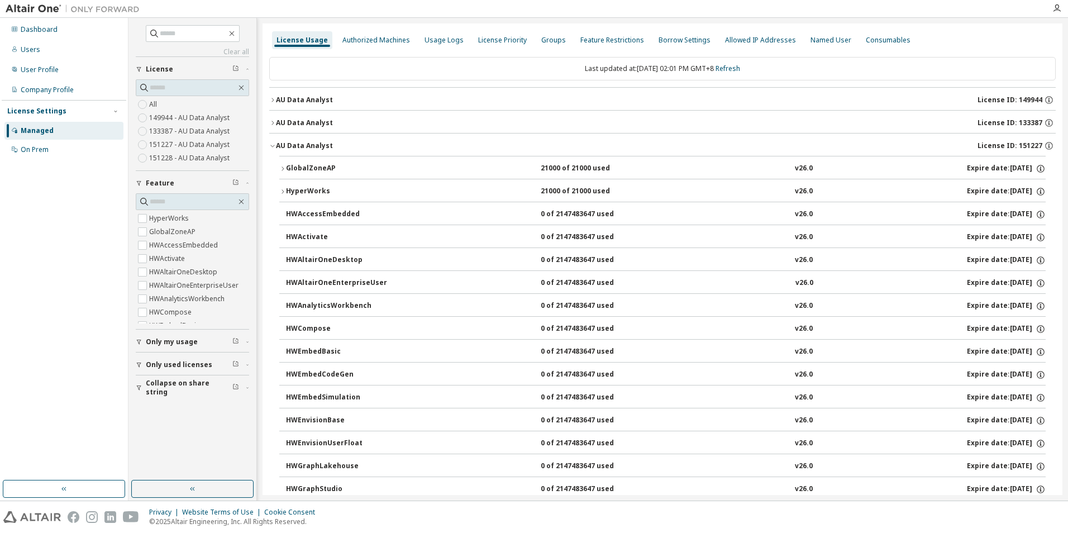
click at [318, 198] on button "HyperWorks 21000 of 21000 used v26.0 Expire date: [DATE]" at bounding box center [662, 191] width 766 height 25
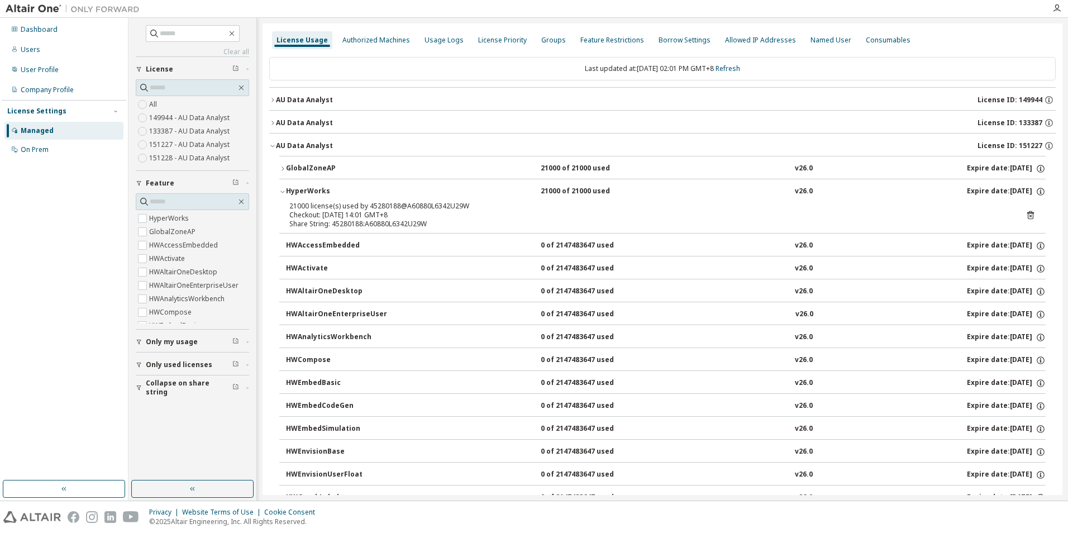
click at [385, 204] on div "21000 license(s) used by 45280188@A60880L6342U29W" at bounding box center [649, 206] width 720 height 9
copy div "45280188"
click at [2, 400] on div "Dashboard Users User Profile Company Profile License Settings Managed On Prem" at bounding box center [64, 249] width 125 height 459
click at [314, 160] on button "GlobalZoneAP 21000 of 21000 used v26.0 Expire date: [DATE]" at bounding box center [662, 168] width 766 height 25
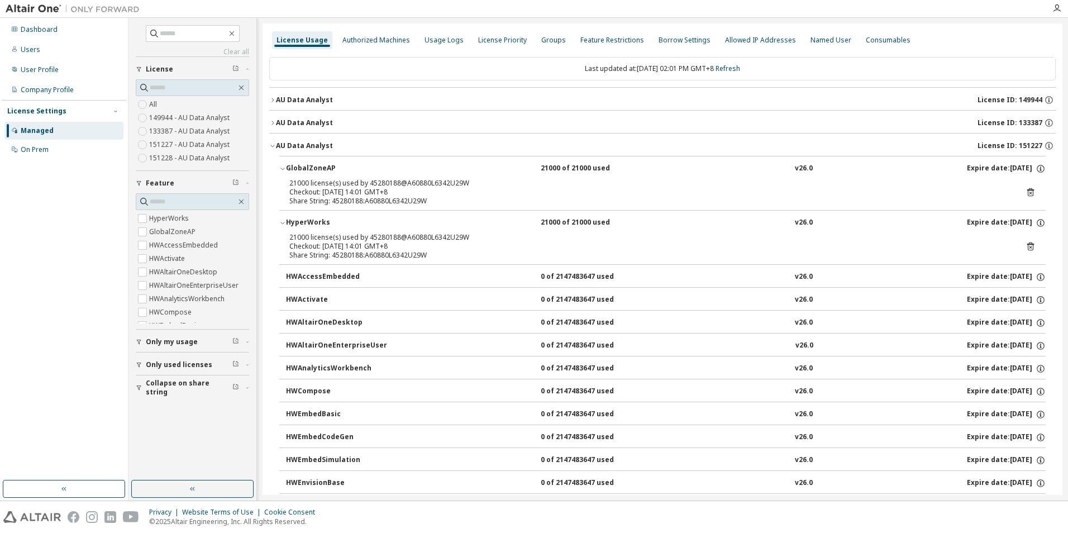
click at [1028, 191] on icon at bounding box center [1030, 192] width 7 height 8
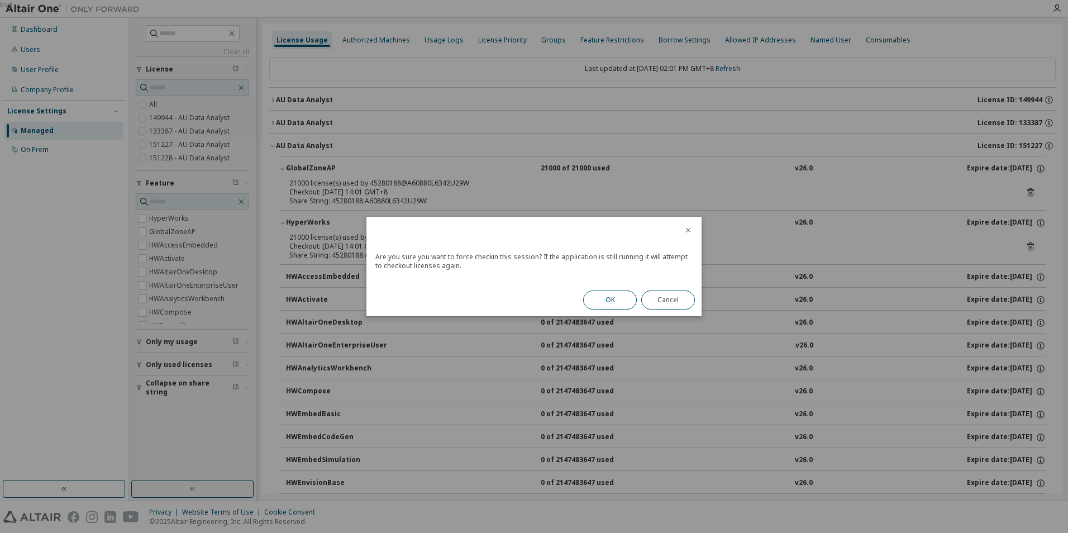
click at [600, 296] on button "OK" at bounding box center [610, 300] width 54 height 19
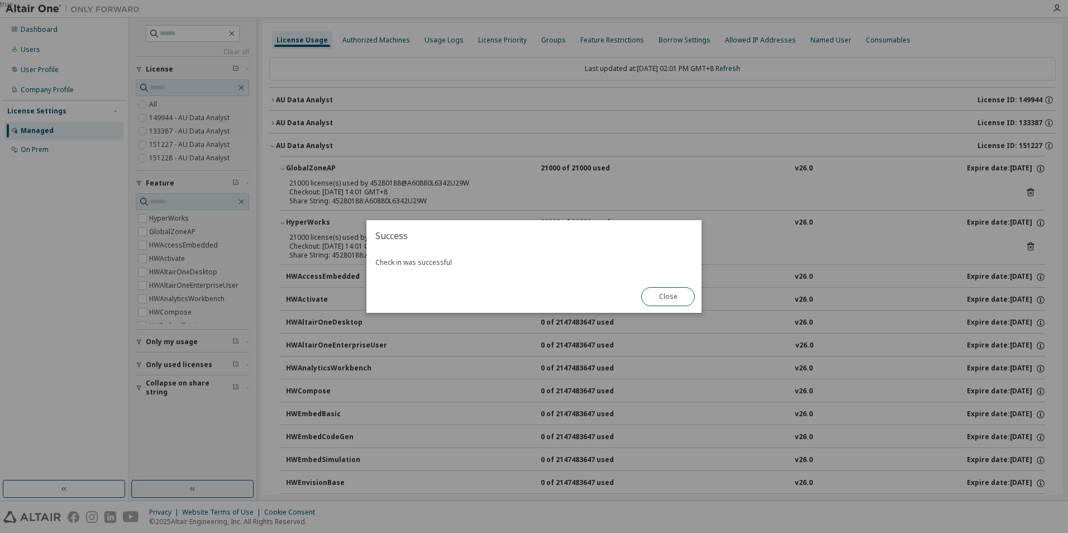
click at [677, 301] on button "Close" at bounding box center [668, 296] width 54 height 19
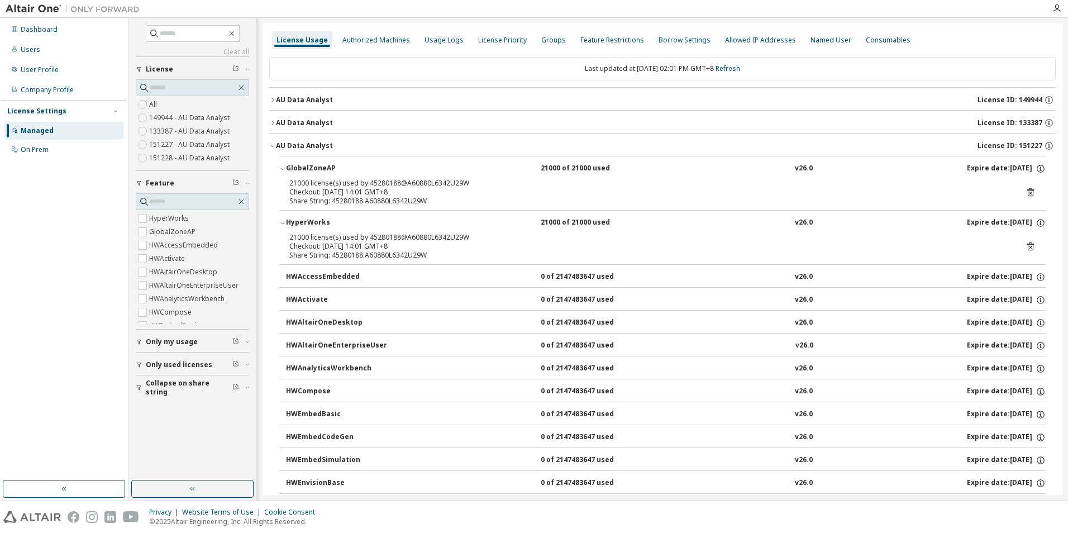
click at [1020, 247] on div "21000 license(s) used by 45280188@A60880L6342U29W Checkout: [DATE] 14:01 GMT+8 …" at bounding box center [662, 246] width 746 height 27
click at [1029, 247] on icon at bounding box center [1030, 247] width 3 height 3
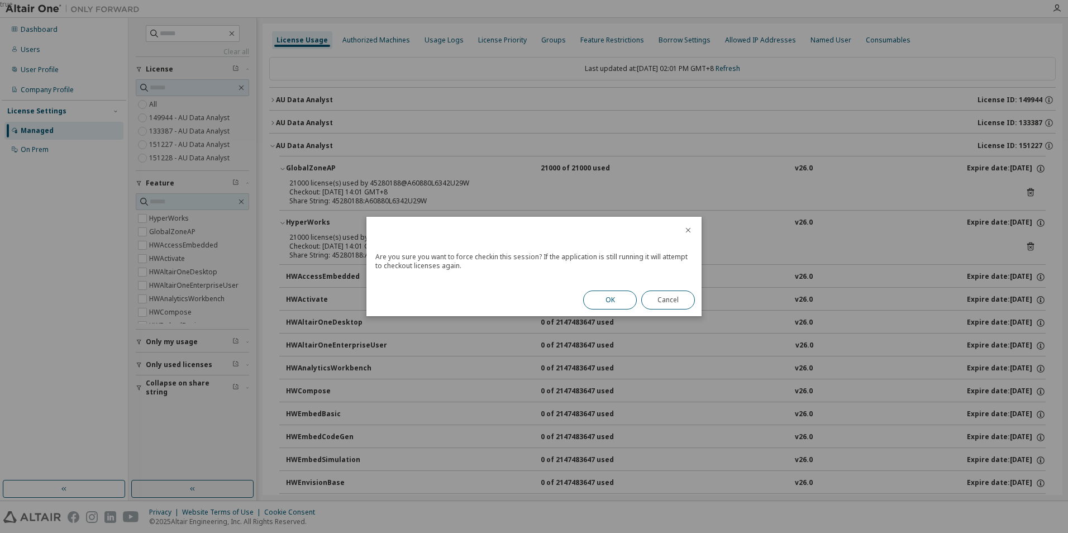
click at [624, 298] on button "OK" at bounding box center [610, 300] width 54 height 19
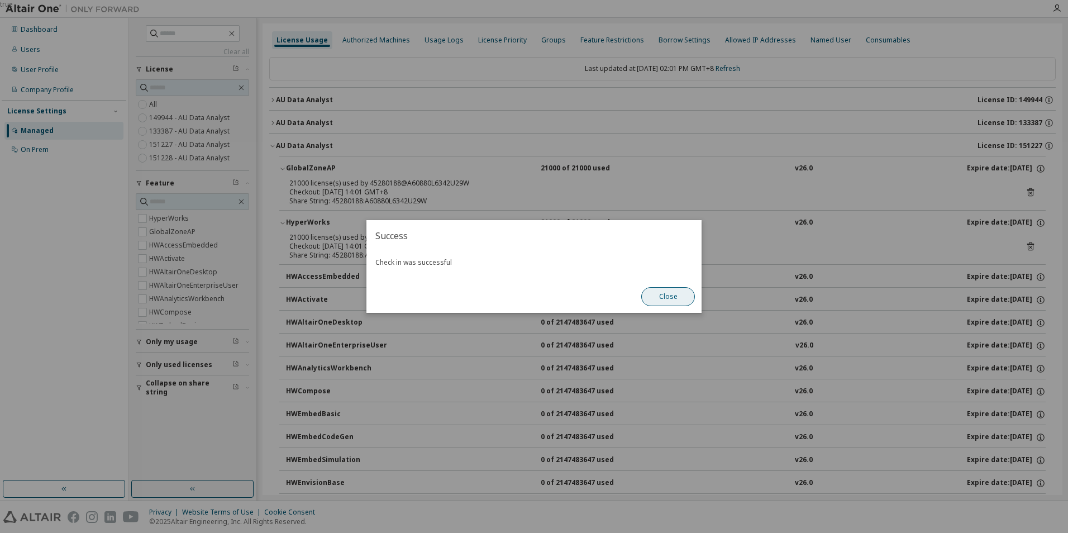
click at [679, 300] on button "Close" at bounding box center [668, 296] width 54 height 19
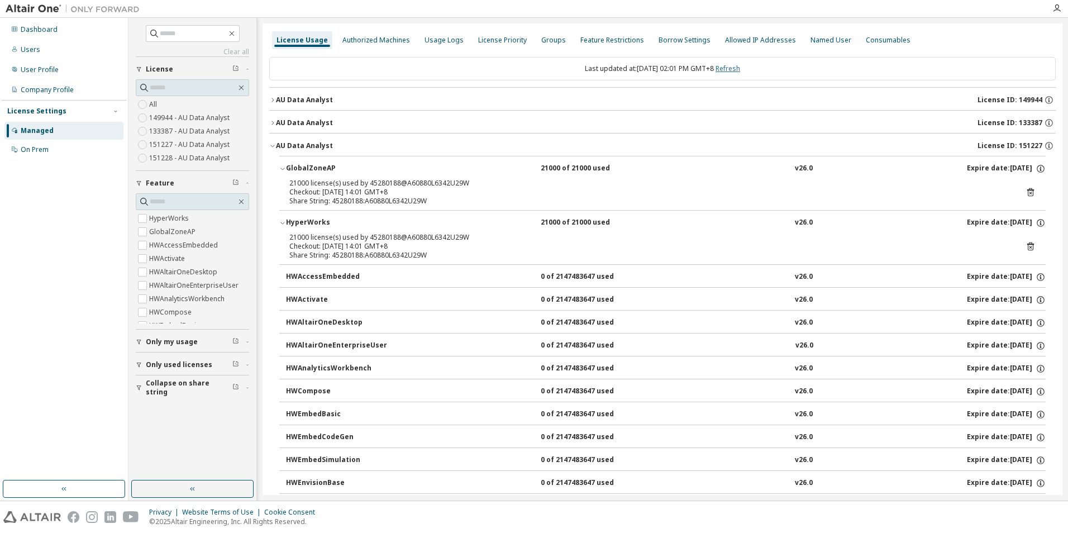
click at [740, 69] on link "Refresh" at bounding box center [728, 68] width 25 height 9
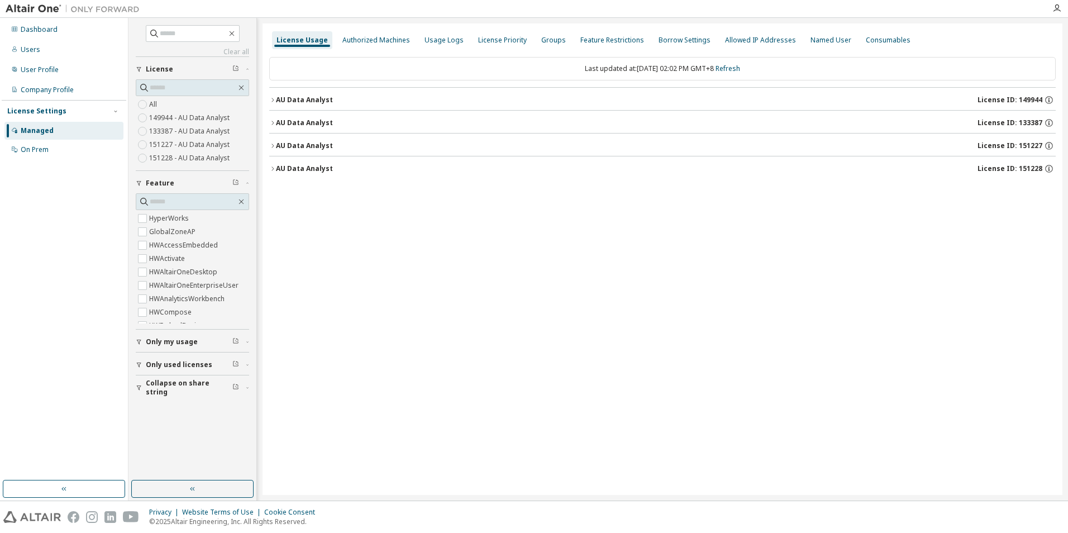
click at [282, 144] on div "AU Data Analyst" at bounding box center [304, 145] width 57 height 9
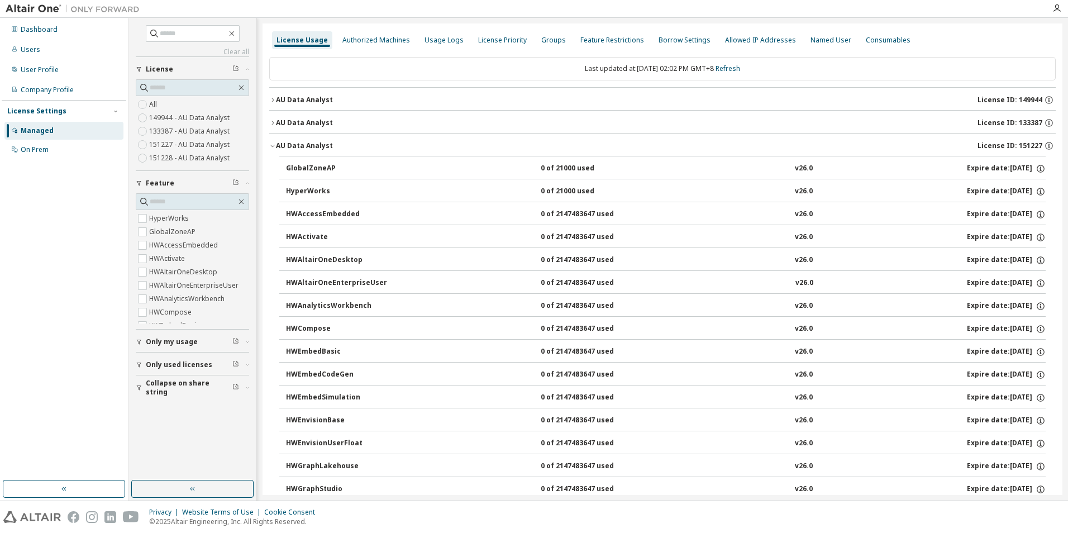
click at [303, 150] on div "AU Data Analyst" at bounding box center [304, 145] width 57 height 9
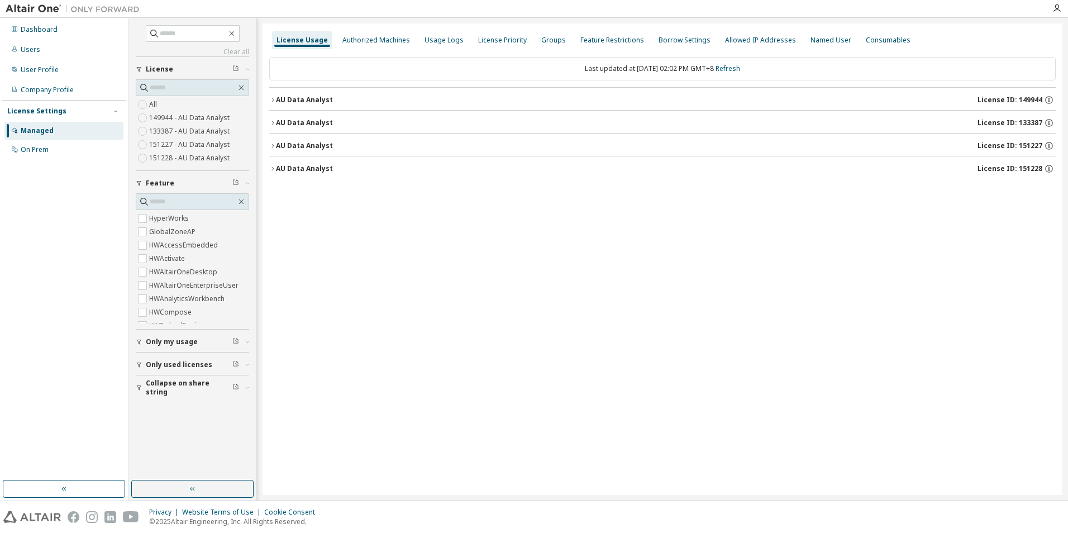
click at [294, 170] on div "AU Data Analyst" at bounding box center [304, 168] width 57 height 9
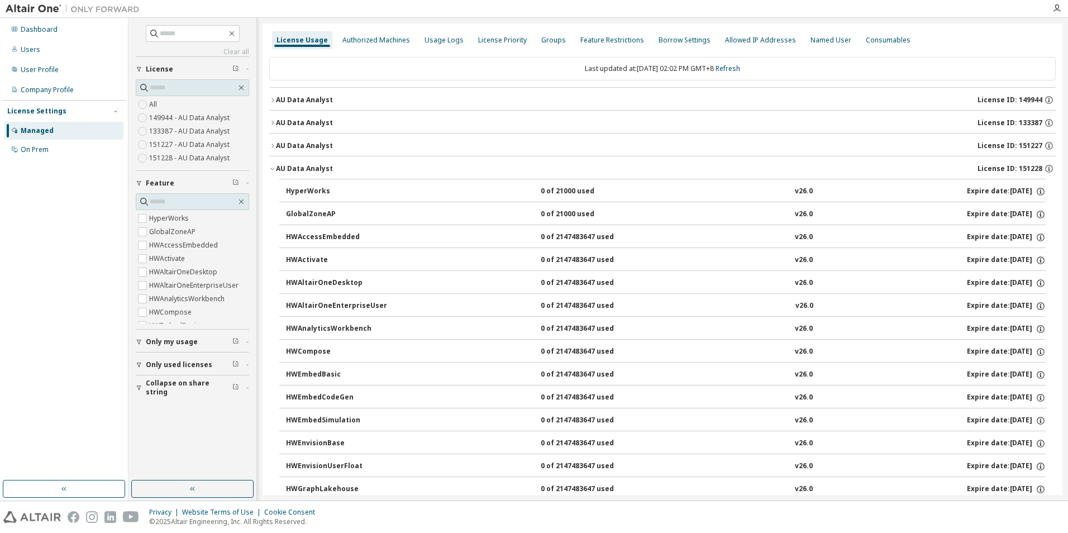
click at [294, 169] on div "AU Data Analyst" at bounding box center [304, 168] width 57 height 9
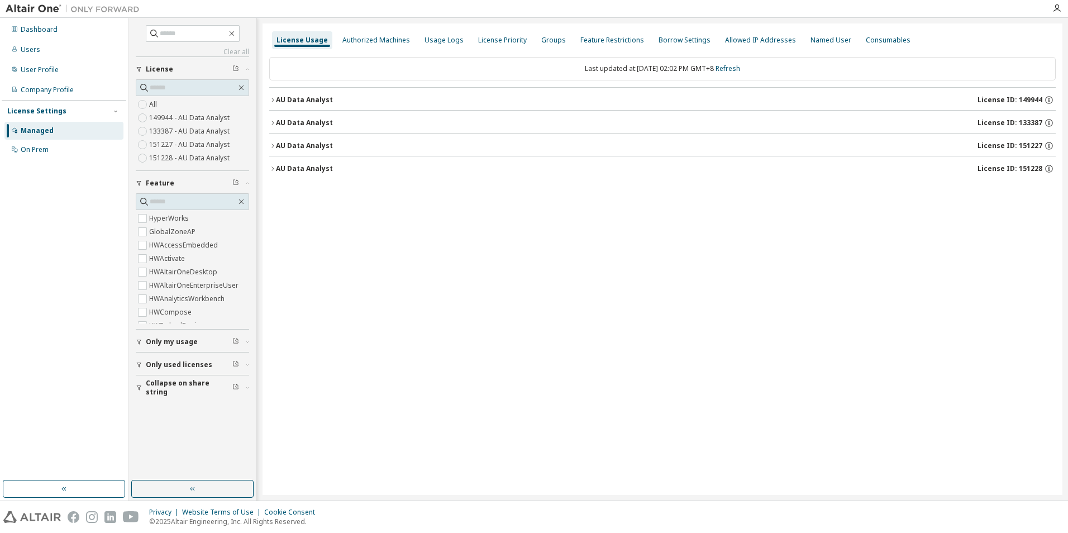
click at [301, 96] on div "AU Data Analyst" at bounding box center [304, 100] width 57 height 9
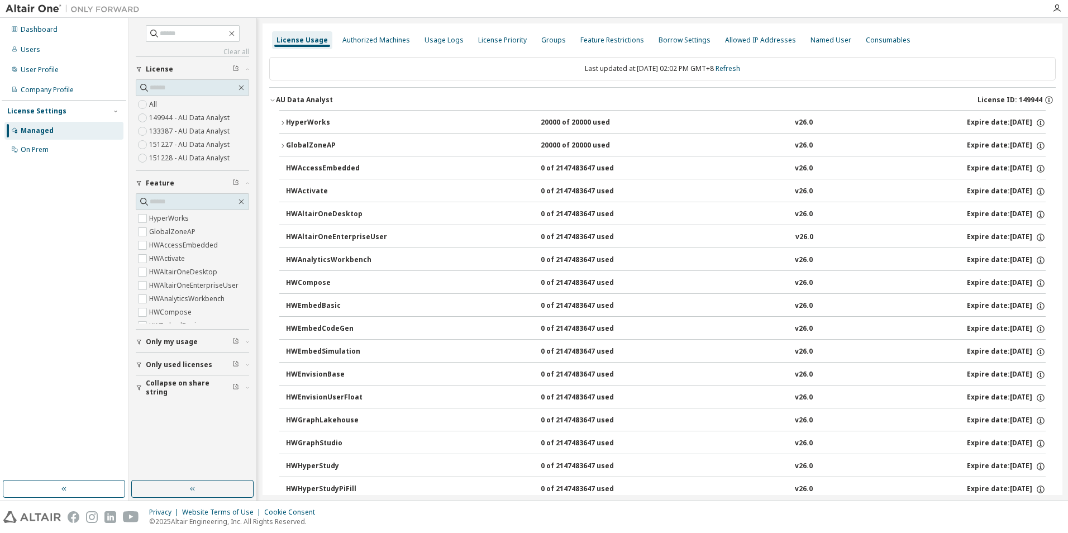
click at [298, 139] on button "GlobalZoneAP 20000 of 20000 used v26.0 Expire date: [DATE]" at bounding box center [662, 146] width 766 height 25
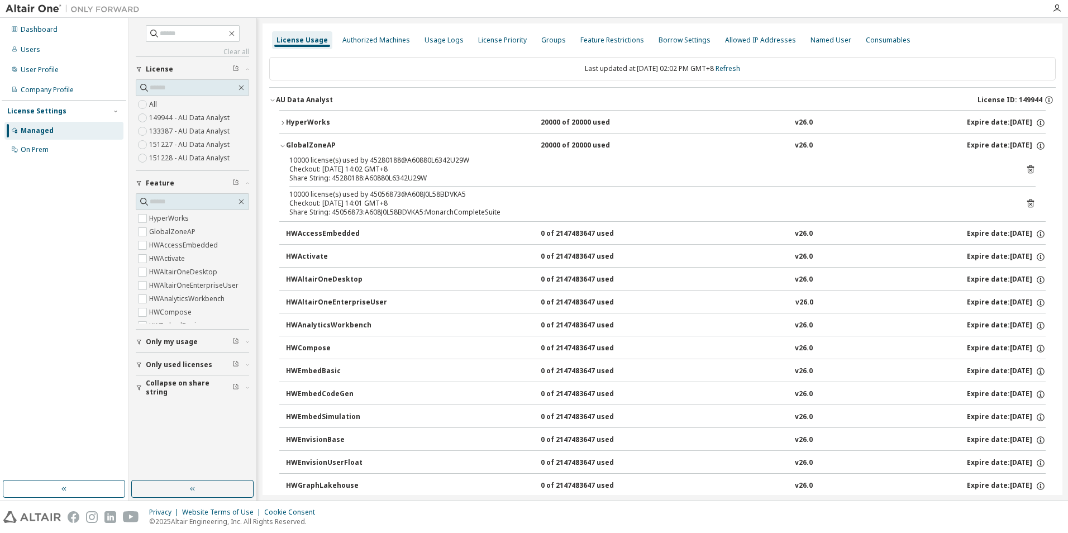
click at [1028, 168] on icon at bounding box center [1030, 169] width 7 height 8
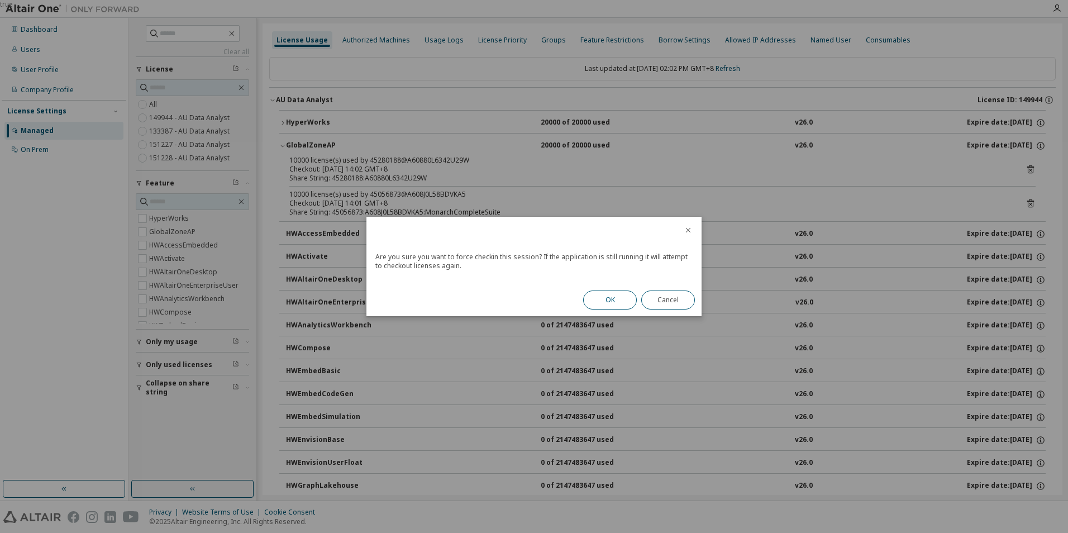
click at [594, 301] on button "OK" at bounding box center [610, 300] width 54 height 19
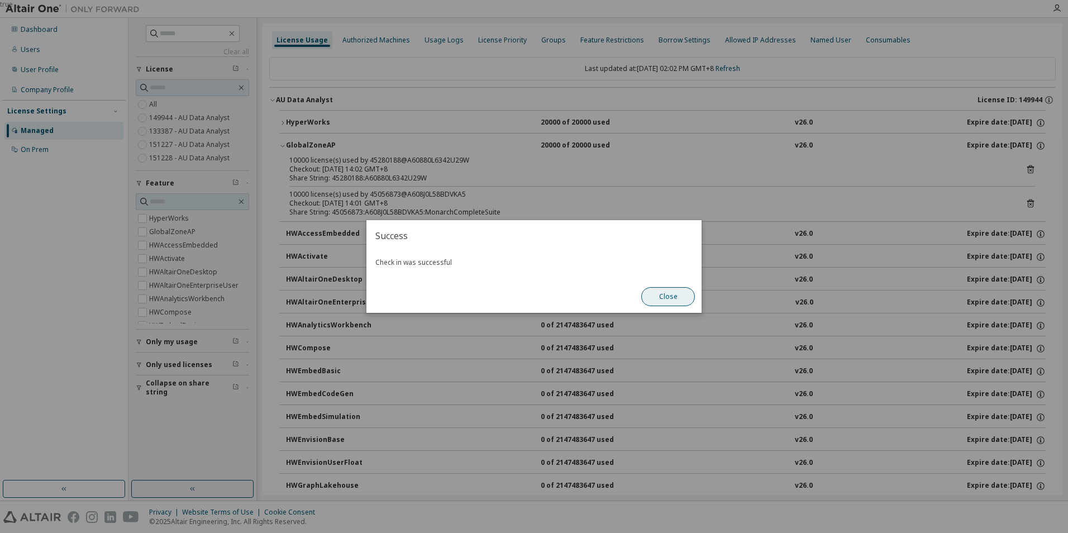
click at [669, 298] on button "Close" at bounding box center [668, 296] width 54 height 19
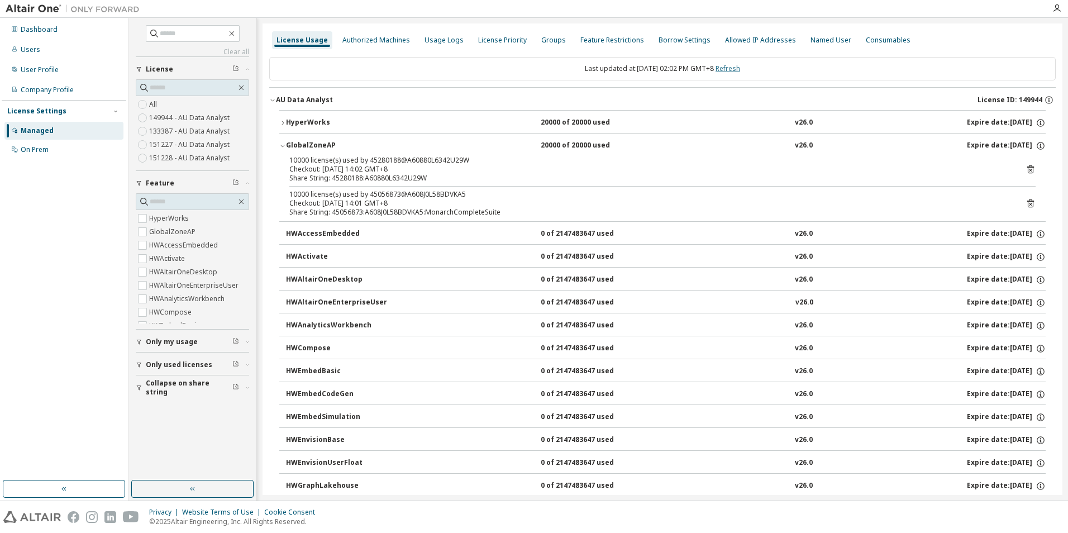
click at [740, 65] on link "Refresh" at bounding box center [728, 68] width 25 height 9
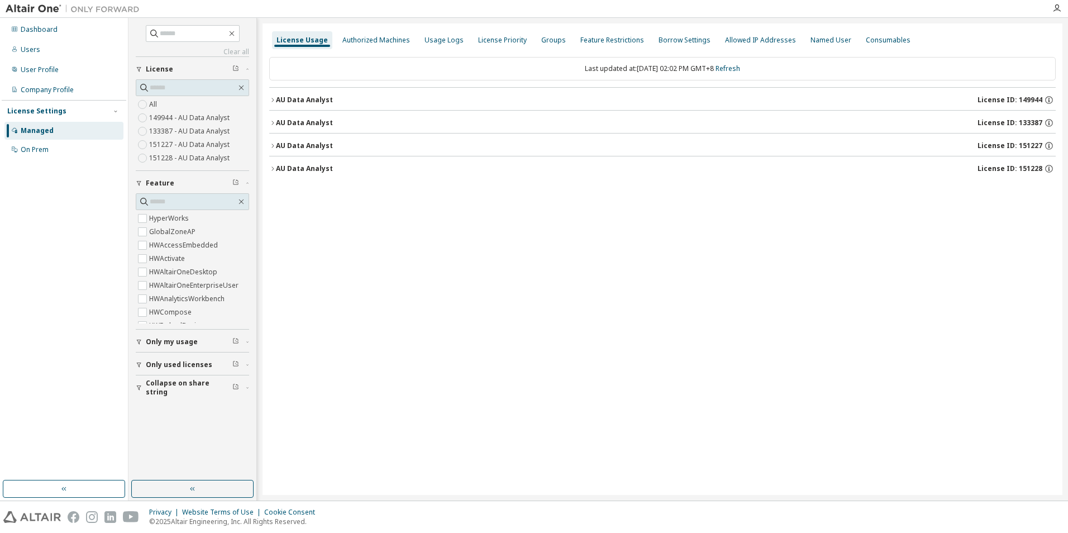
click at [311, 101] on div "AU Data Analyst" at bounding box center [304, 100] width 57 height 9
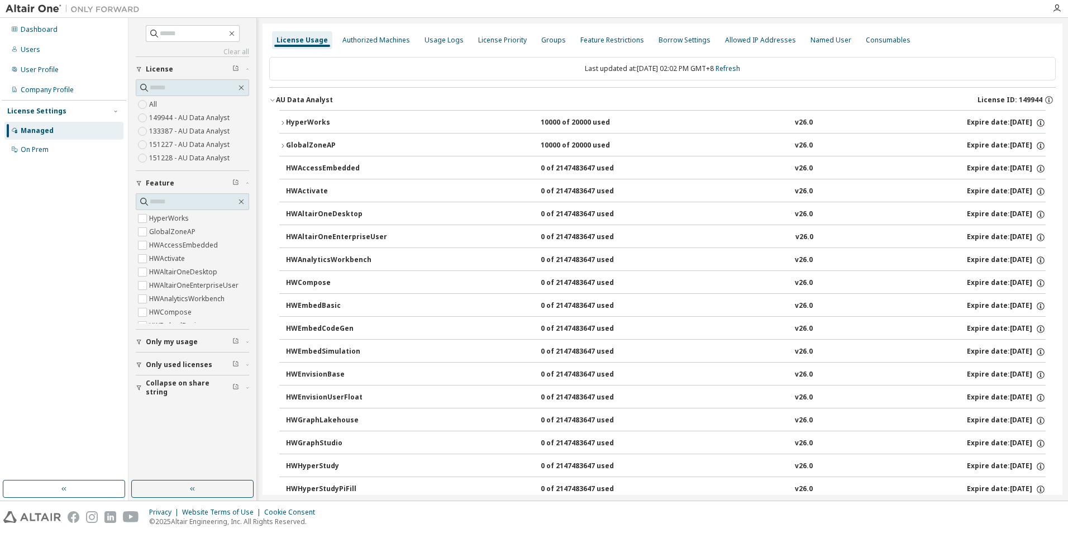
click at [305, 147] on div "GlobalZoneAP" at bounding box center [336, 146] width 101 height 10
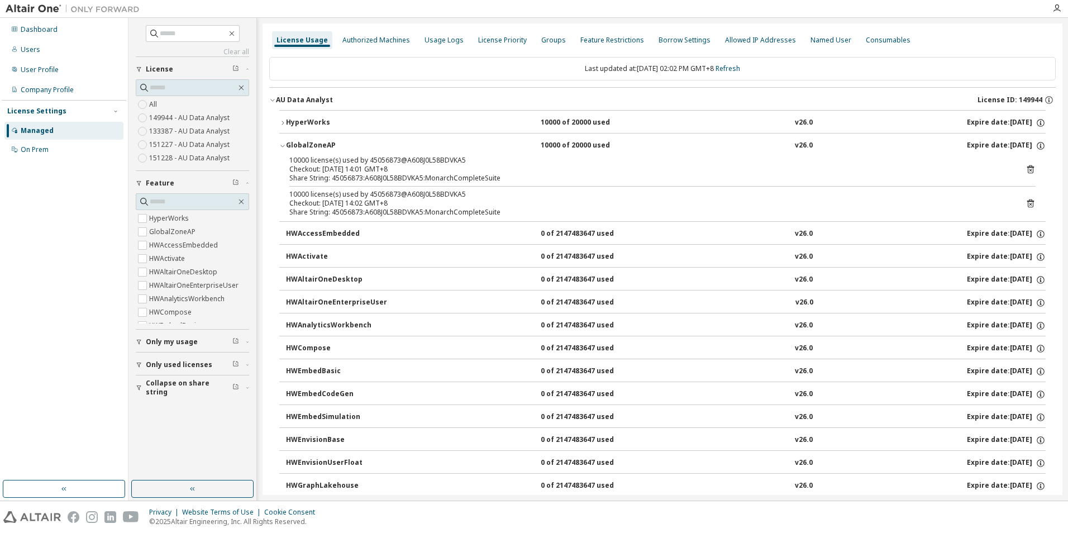
click at [382, 157] on div "10000 license(s) used by 45056873@A608J0L58BDVKA5" at bounding box center [649, 160] width 720 height 9
copy div "45056873"
click at [0, 315] on html "Dashboard Users User Profile Company Profile License Settings Managed On Prem C…" at bounding box center [534, 266] width 1068 height 533
click at [317, 104] on div "AU Data Analyst" at bounding box center [304, 100] width 57 height 9
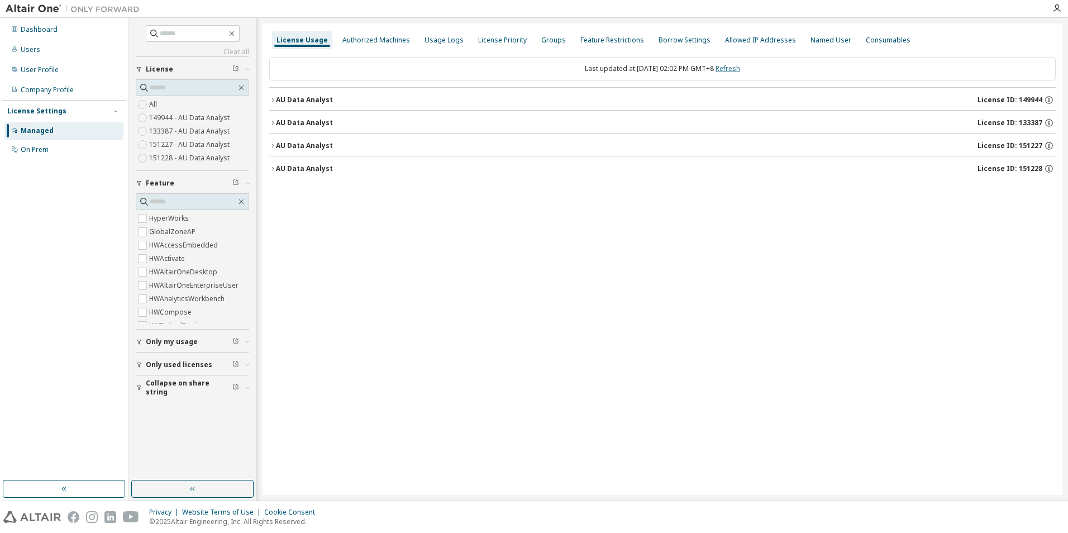
click at [735, 64] on link "Refresh" at bounding box center [728, 68] width 25 height 9
click at [297, 101] on div "AU Data Analyst" at bounding box center [304, 100] width 57 height 9
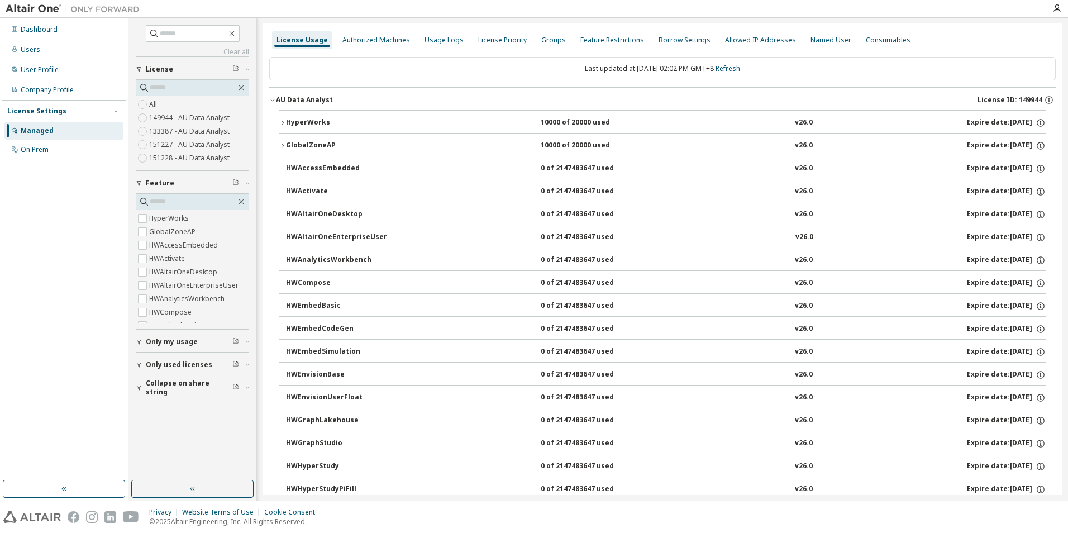
click at [315, 146] on div "GlobalZoneAP" at bounding box center [336, 146] width 101 height 10
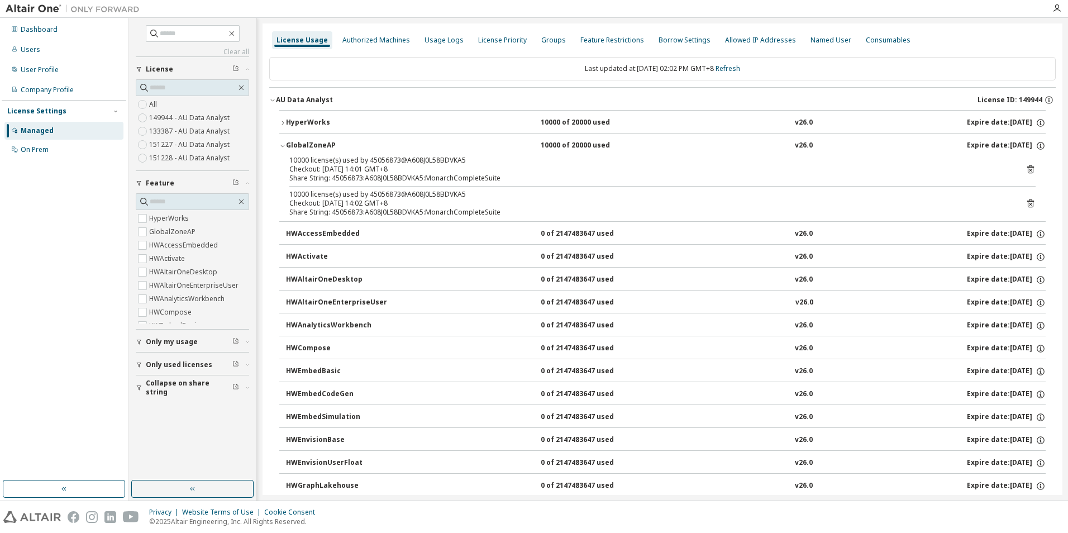
click at [313, 97] on div "AU Data Analyst" at bounding box center [304, 100] width 57 height 9
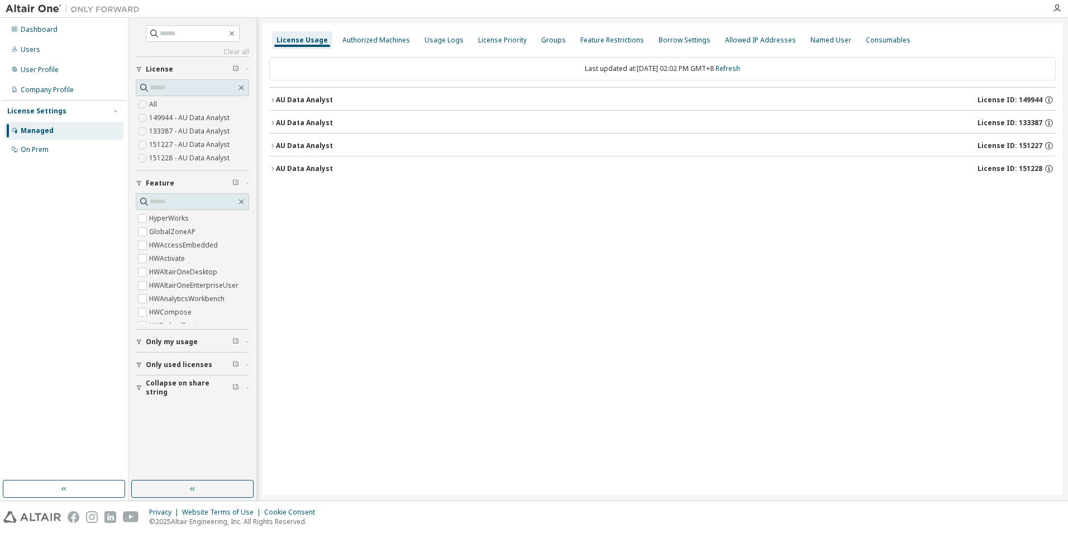
click at [313, 141] on div "AU Data Analyst" at bounding box center [304, 145] width 57 height 9
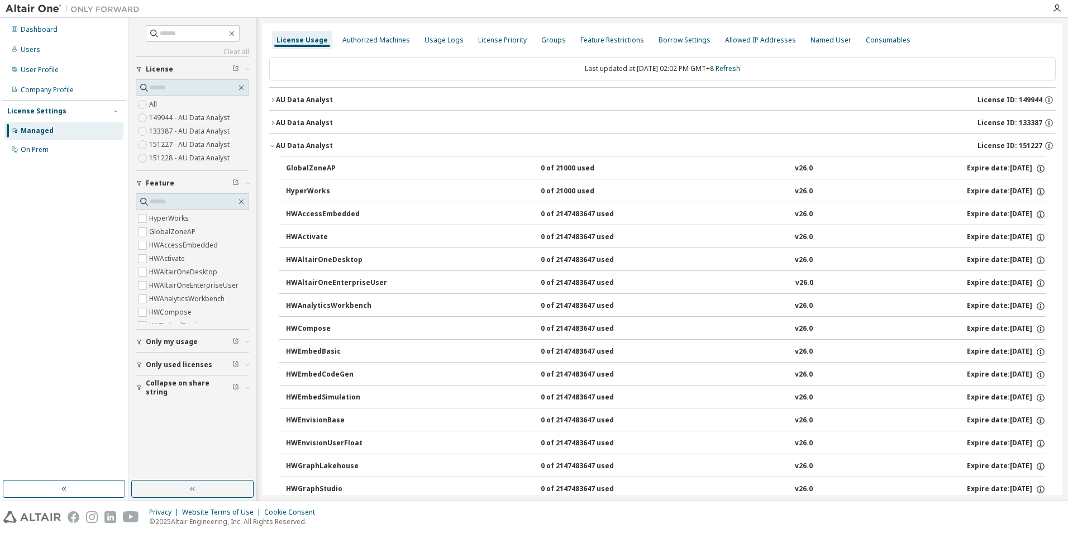
click at [305, 141] on div "AU Data Analyst" at bounding box center [304, 145] width 57 height 9
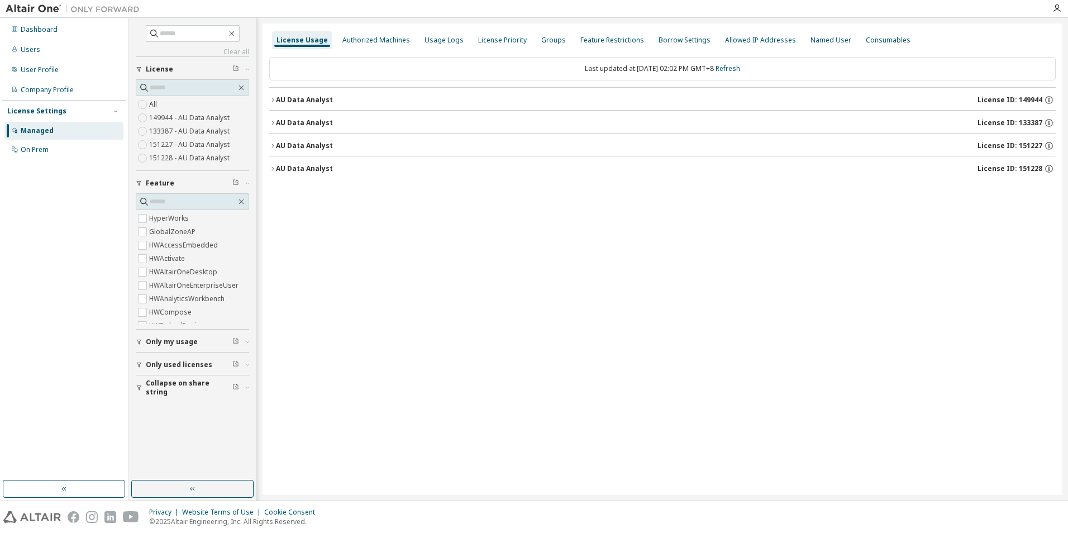
click at [308, 120] on div "AU Data Analyst" at bounding box center [304, 122] width 57 height 9
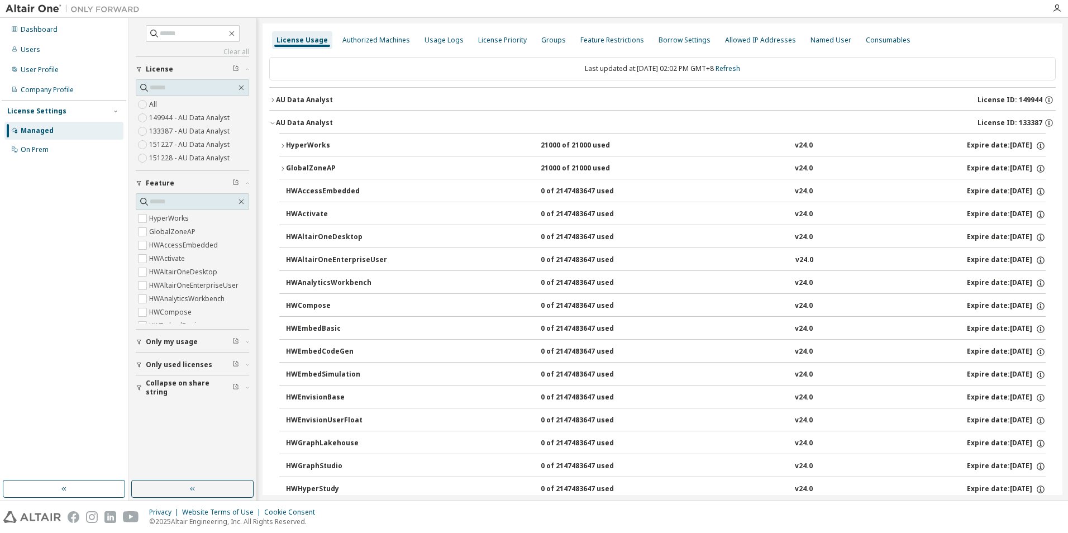
click at [310, 165] on div "GlobalZoneAP" at bounding box center [336, 169] width 101 height 10
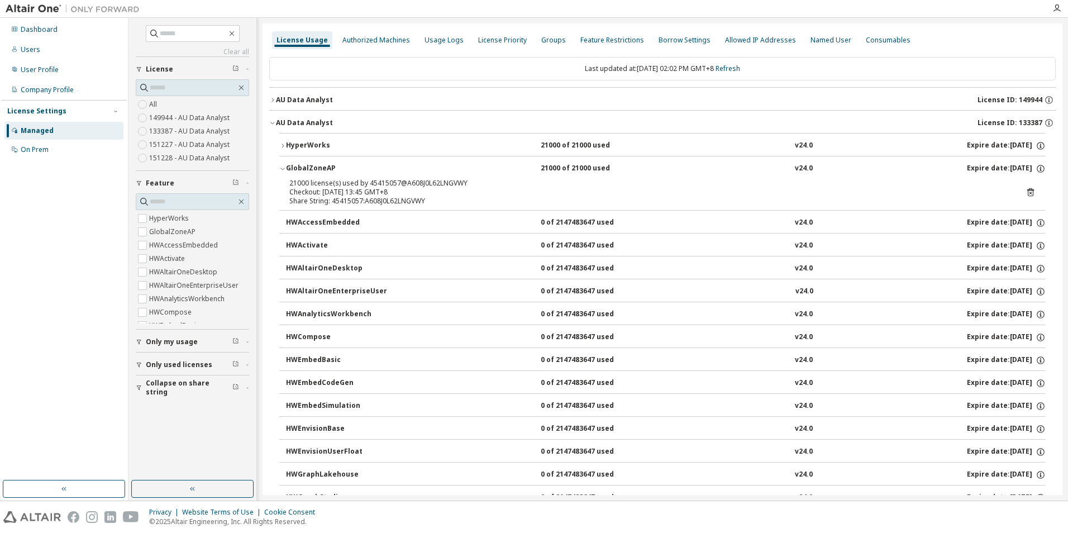
click at [301, 123] on div "AU Data Analyst" at bounding box center [304, 122] width 57 height 9
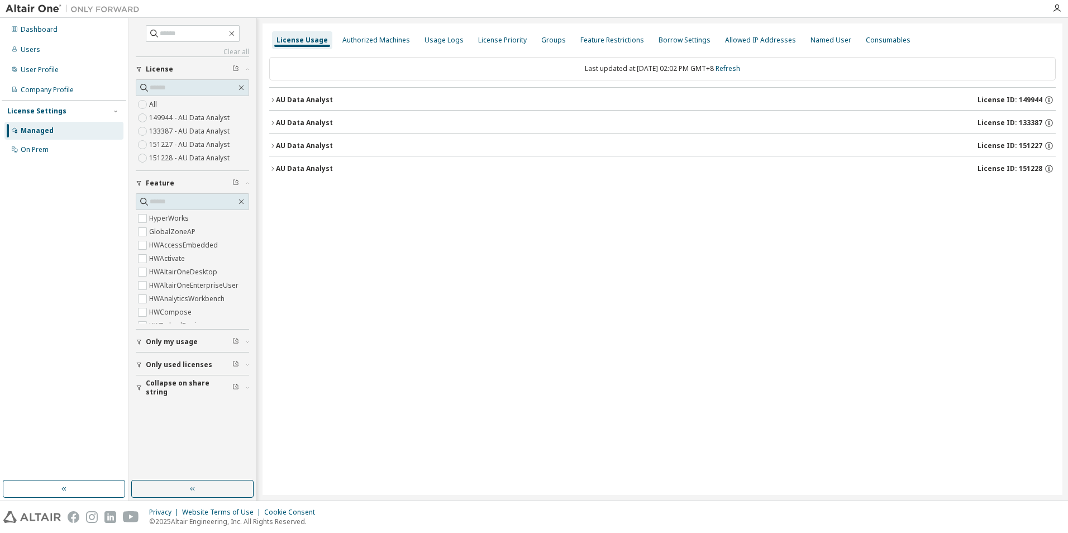
click at [304, 171] on div "AU Data Analyst" at bounding box center [304, 168] width 57 height 9
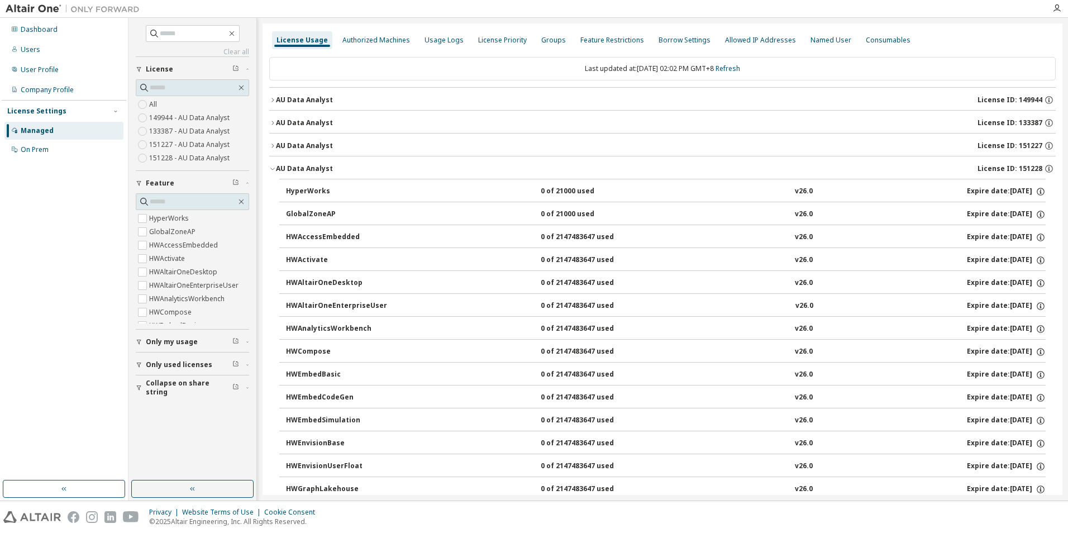
click at [303, 174] on button "AU Data Analyst License ID: 151228" at bounding box center [662, 168] width 787 height 25
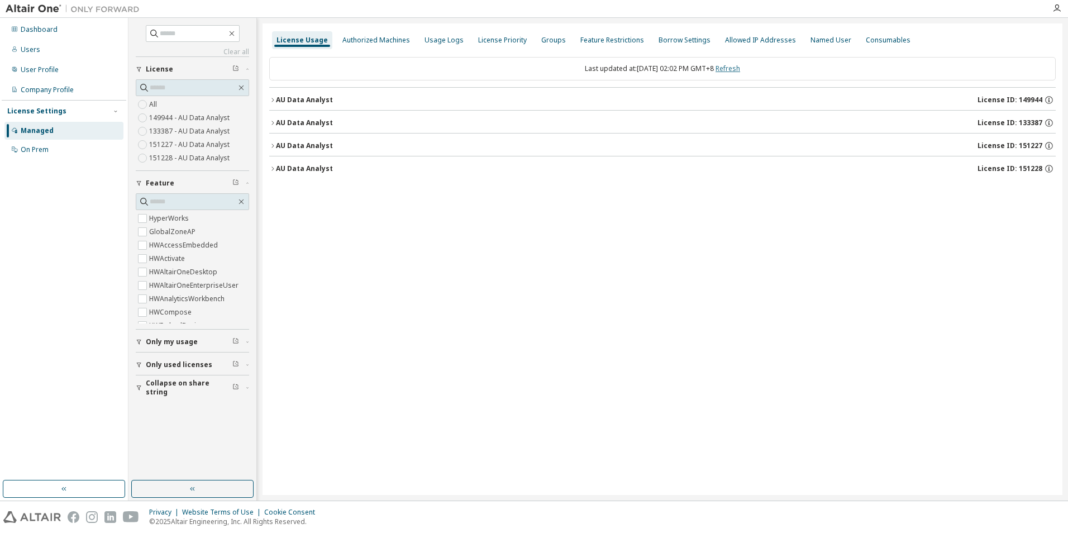
click at [739, 70] on link "Refresh" at bounding box center [728, 68] width 25 height 9
drag, startPoint x: 13, startPoint y: 358, endPoint x: 65, endPoint y: 284, distance: 90.5
click at [13, 358] on div "Dashboard Users User Profile Company Profile License Settings Managed On Prem" at bounding box center [64, 249] width 125 height 459
